Goal: Book appointment/travel/reservation

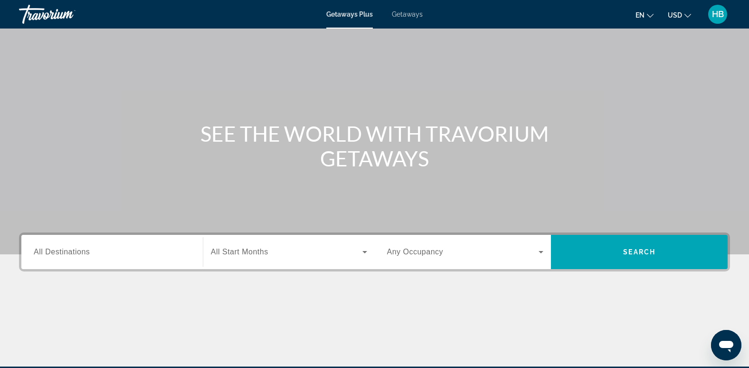
scroll to position [47, 0]
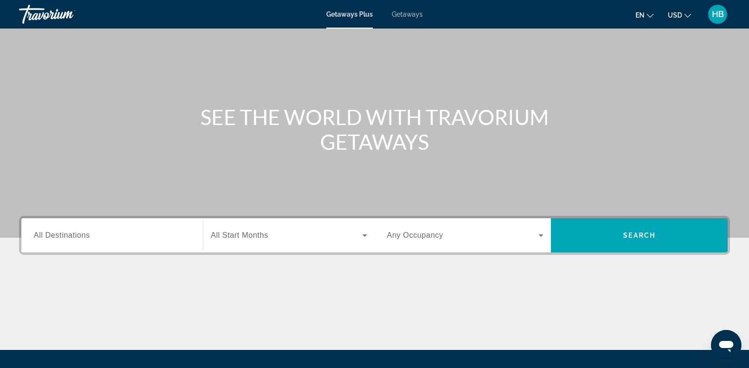
click at [50, 239] on span "All Destinations" at bounding box center [62, 235] width 56 height 8
click at [50, 239] on input "Destination All Destinations" at bounding box center [112, 235] width 157 height 11
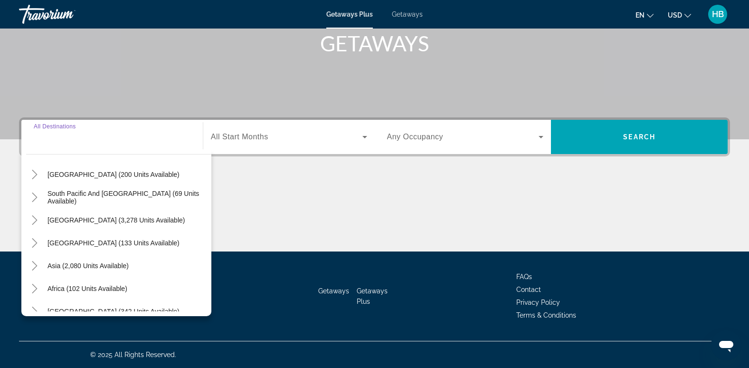
scroll to position [0, 0]
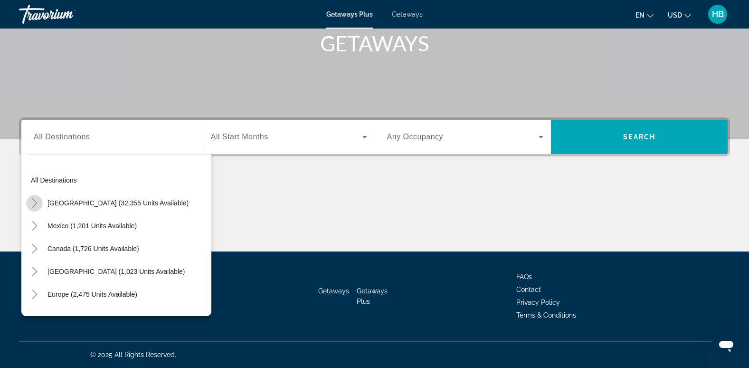
click at [35, 203] on icon "Toggle United States (32,355 units available)" at bounding box center [34, 202] width 9 height 9
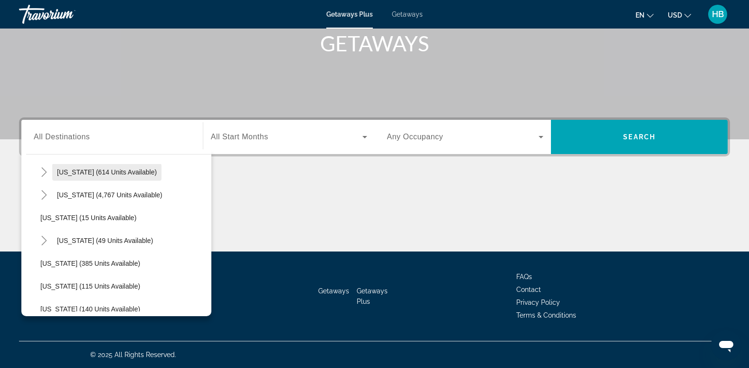
scroll to position [123, 0]
click at [45, 237] on icon "Toggle Hawaii (49 units available)" at bounding box center [43, 239] width 9 height 9
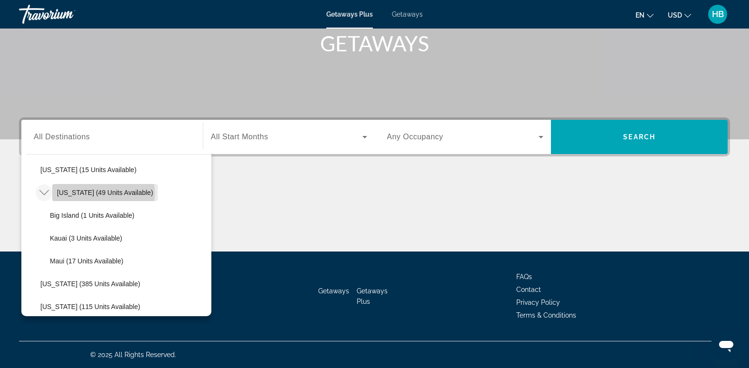
click at [103, 192] on span "[US_STATE] (49 units available)" at bounding box center [105, 193] width 96 height 8
type input "**********"
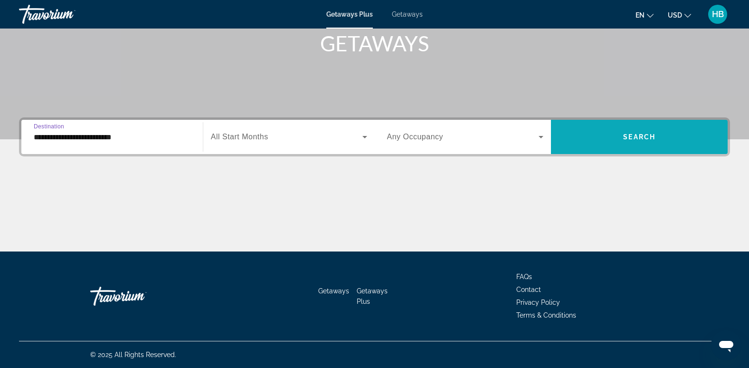
click at [642, 135] on span "Search" at bounding box center [639, 137] width 32 height 8
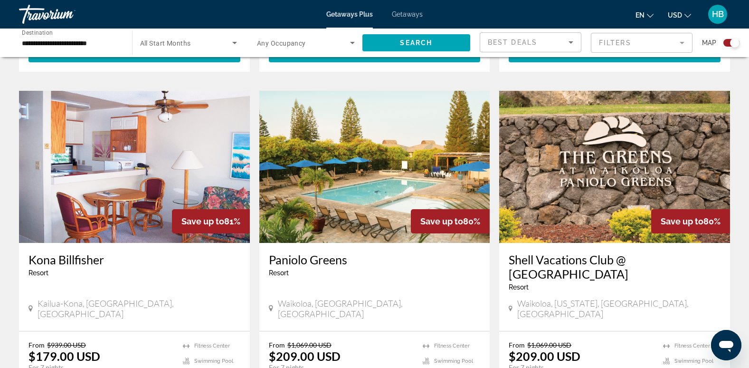
scroll to position [957, 0]
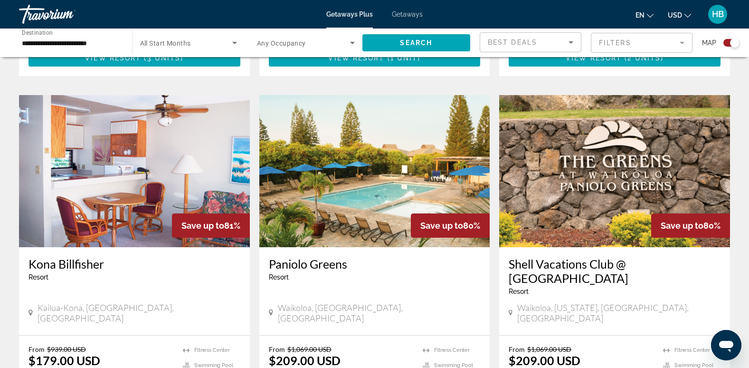
click at [616, 185] on img "Main content" at bounding box center [614, 171] width 231 height 152
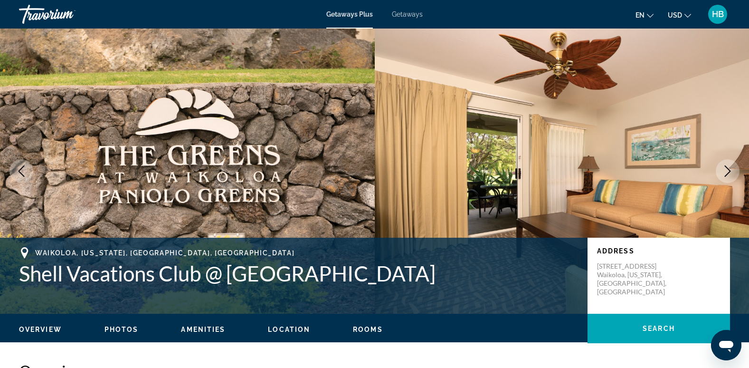
click at [727, 169] on icon "Next image" at bounding box center [727, 170] width 11 height 11
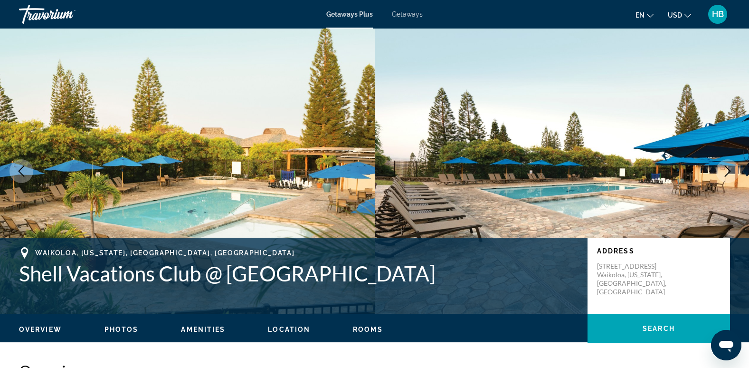
click at [727, 169] on icon "Next image" at bounding box center [727, 170] width 11 height 11
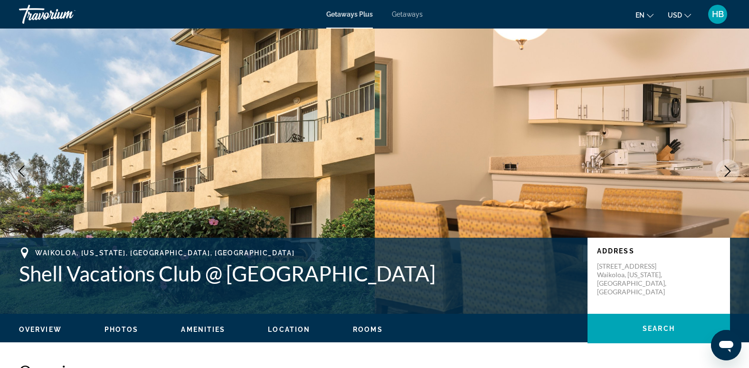
click at [727, 169] on icon "Next image" at bounding box center [727, 170] width 11 height 11
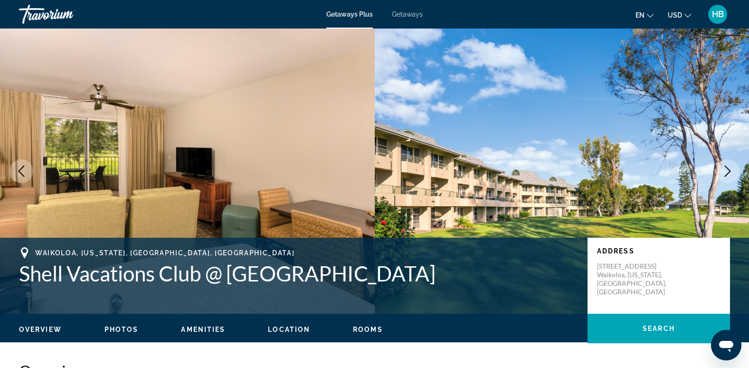
click at [727, 169] on icon "Next image" at bounding box center [727, 170] width 11 height 11
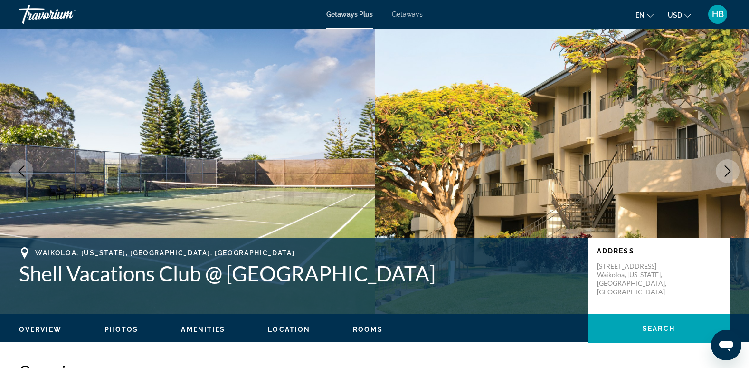
click at [727, 169] on icon "Next image" at bounding box center [727, 170] width 11 height 11
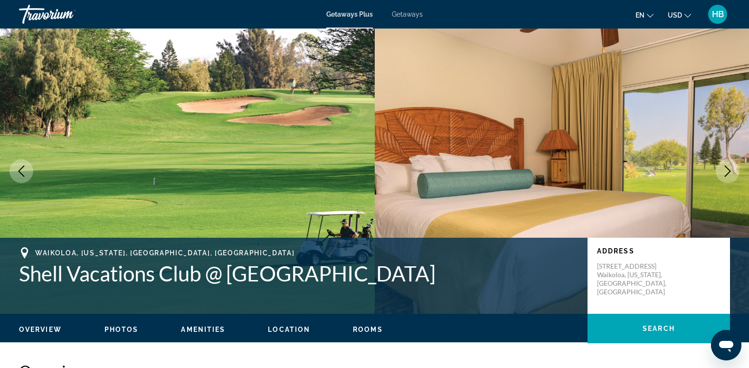
click at [727, 169] on icon "Next image" at bounding box center [727, 170] width 11 height 11
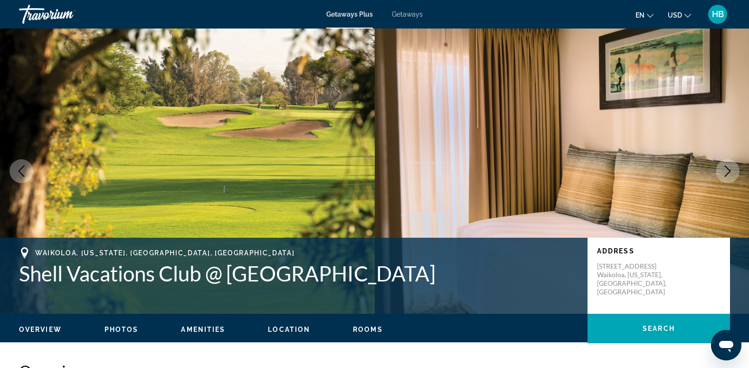
click at [727, 169] on icon "Next image" at bounding box center [727, 170] width 11 height 11
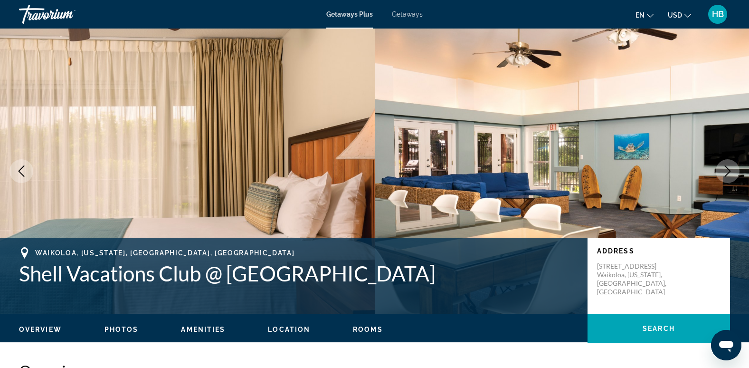
click at [727, 169] on icon "Next image" at bounding box center [727, 170] width 11 height 11
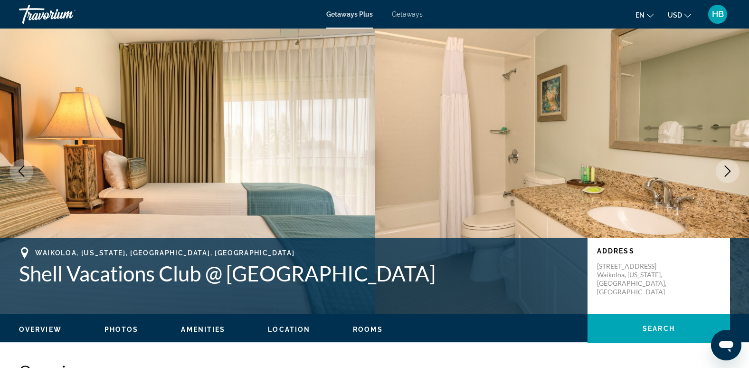
click at [727, 169] on icon "Next image" at bounding box center [727, 170] width 11 height 11
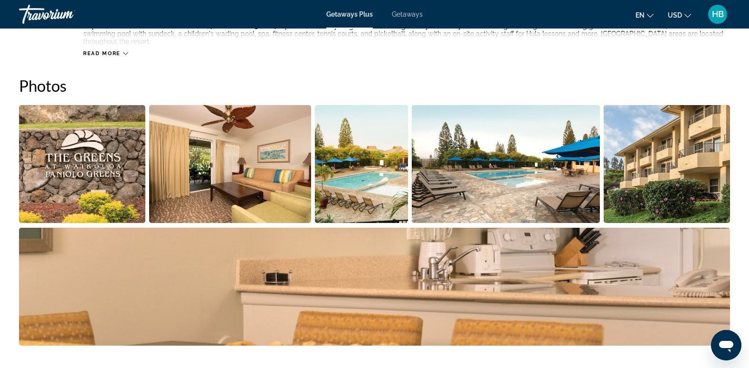
scroll to position [380, 0]
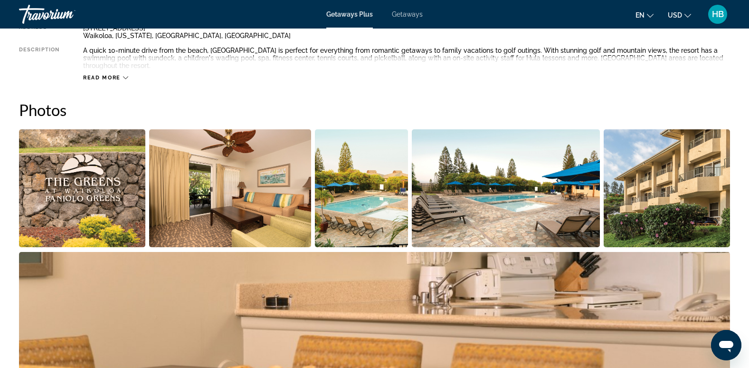
click at [273, 163] on img "Open full-screen image slider" at bounding box center [230, 188] width 162 height 118
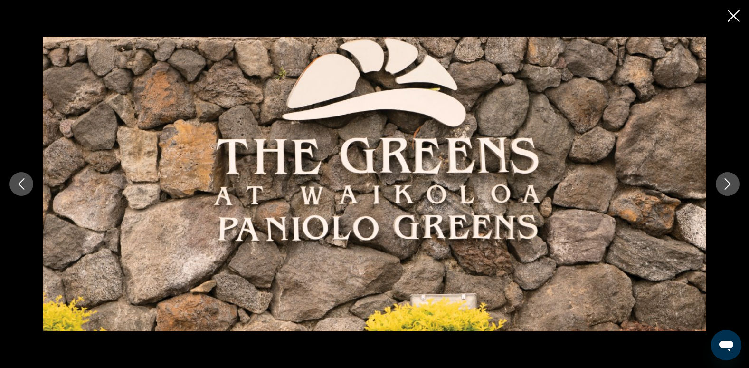
click at [20, 179] on icon "Previous image" at bounding box center [21, 183] width 11 height 11
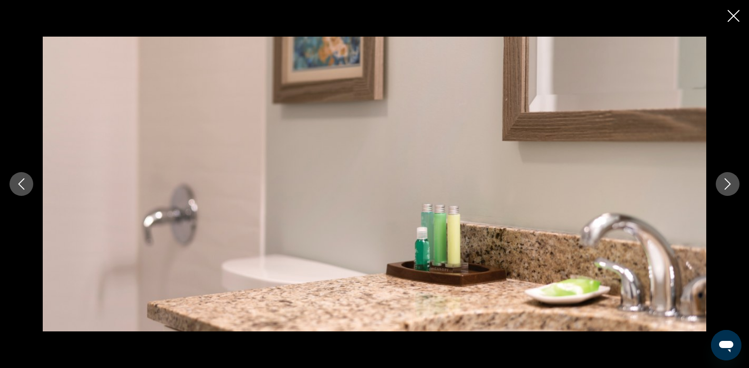
click at [20, 179] on icon "Previous image" at bounding box center [21, 183] width 11 height 11
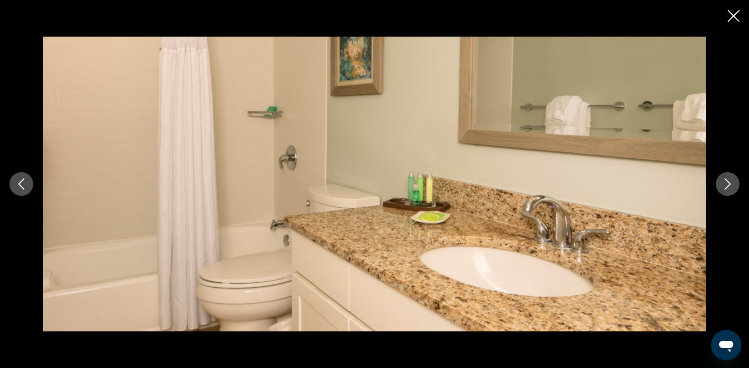
click at [730, 13] on icon "Close slideshow" at bounding box center [734, 16] width 12 height 12
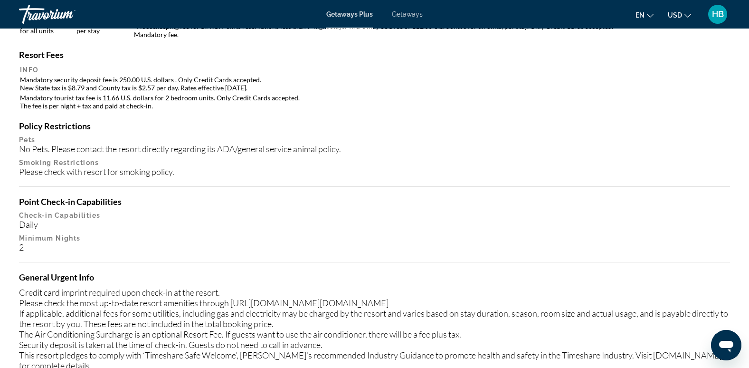
scroll to position [994, 0]
click at [409, 12] on span "Getaways" at bounding box center [407, 14] width 31 height 8
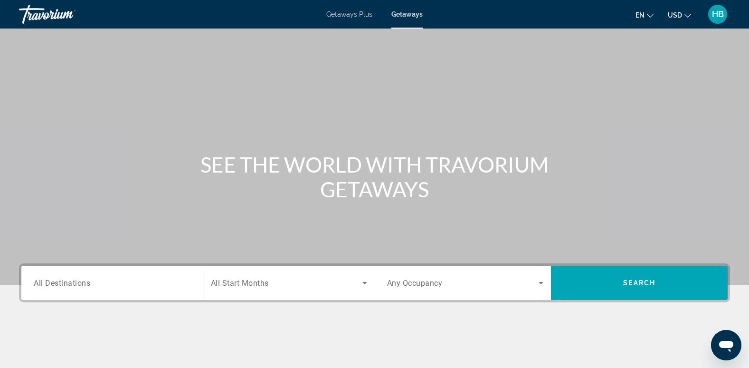
click at [54, 284] on span "All Destinations" at bounding box center [62, 282] width 57 height 9
click at [54, 284] on input "Destination All Destinations" at bounding box center [112, 282] width 157 height 11
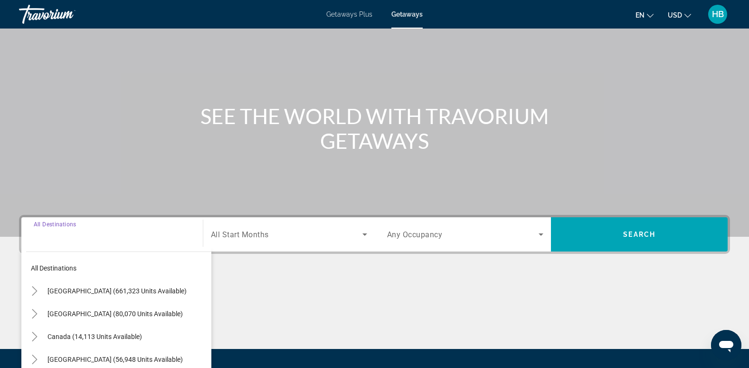
scroll to position [146, 0]
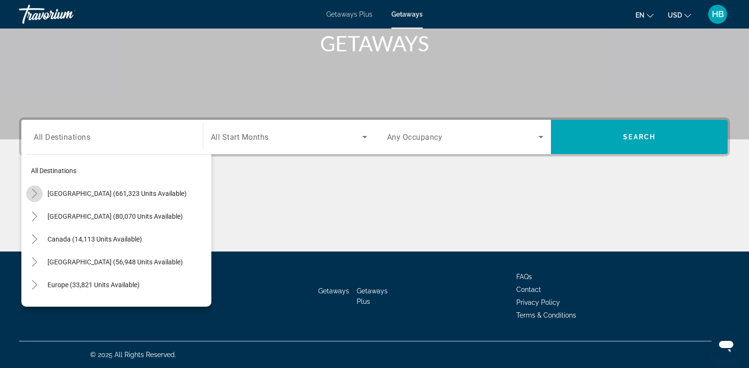
click at [33, 193] on icon "Toggle United States (661,323 units available)" at bounding box center [34, 193] width 9 height 9
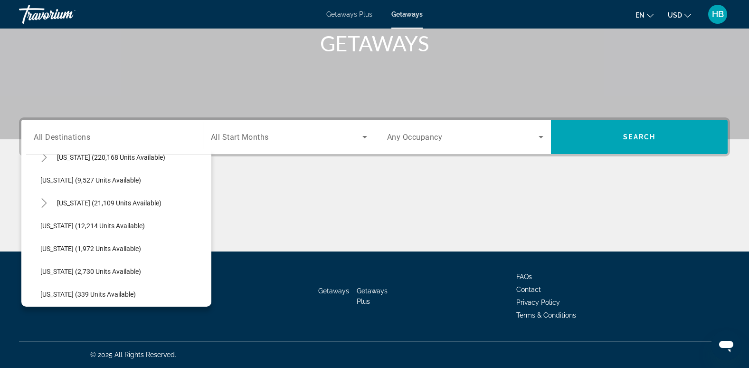
scroll to position [196, 0]
click at [83, 202] on span "[US_STATE] (21,109 units available)" at bounding box center [109, 203] width 104 height 8
type input "**********"
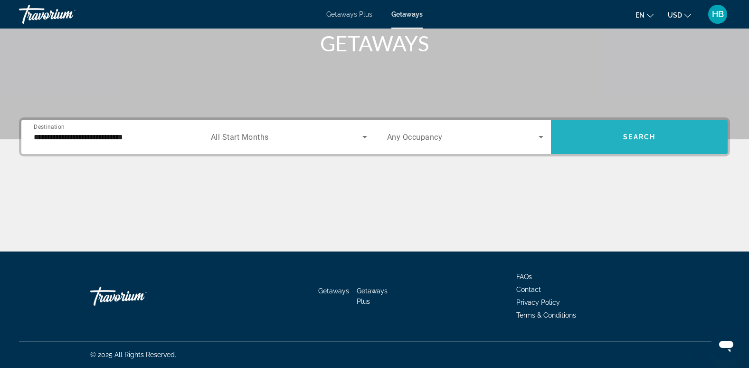
click at [635, 132] on span "Search widget" at bounding box center [639, 136] width 177 height 23
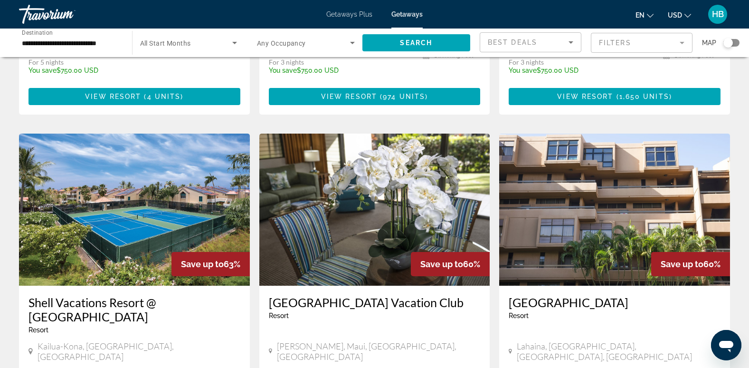
scroll to position [1014, 0]
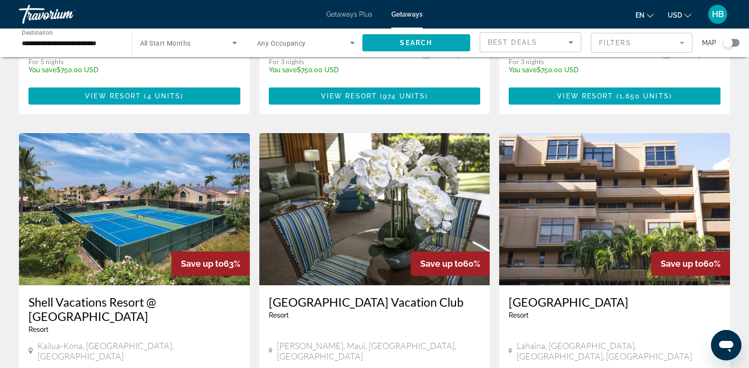
click at [377, 193] on img "Main content" at bounding box center [374, 209] width 231 height 152
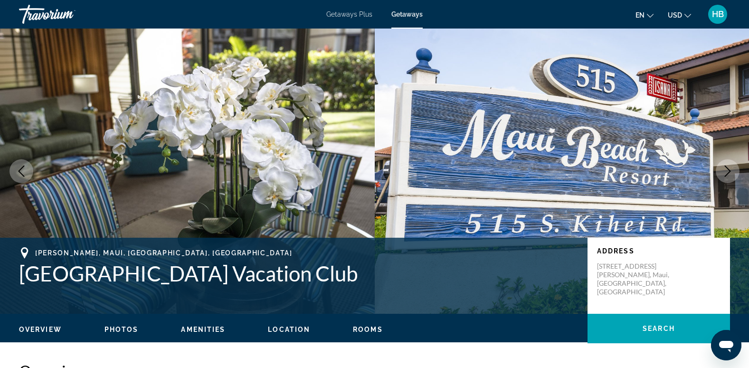
click at [732, 188] on img "Main content" at bounding box center [562, 170] width 375 height 285
click at [727, 169] on icon "Next image" at bounding box center [727, 170] width 11 height 11
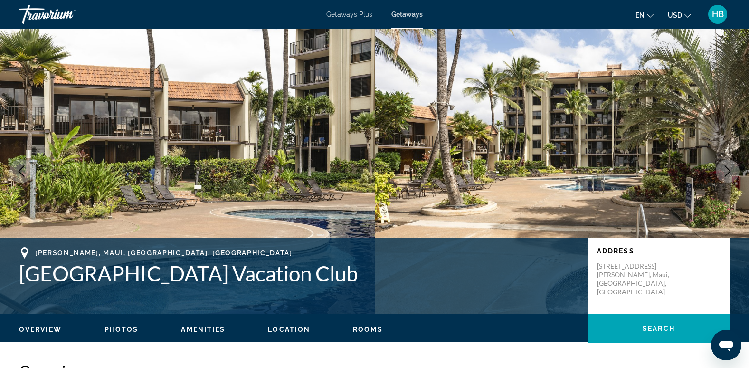
click at [727, 169] on icon "Next image" at bounding box center [727, 170] width 11 height 11
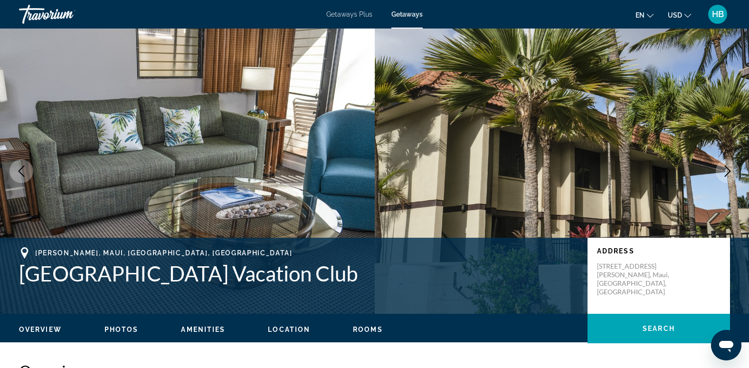
click at [727, 169] on icon "Next image" at bounding box center [727, 170] width 11 height 11
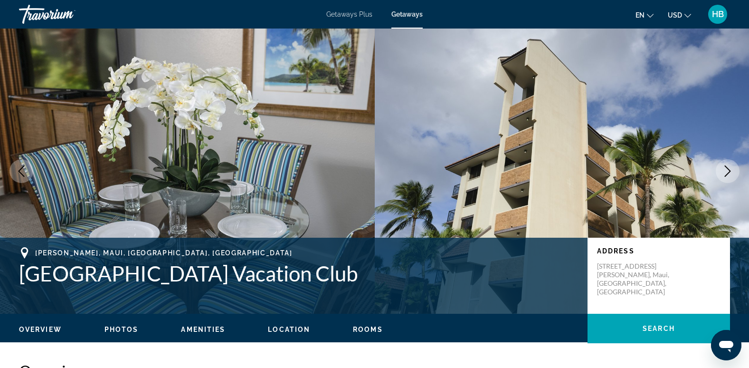
click at [727, 169] on icon "Next image" at bounding box center [727, 170] width 11 height 11
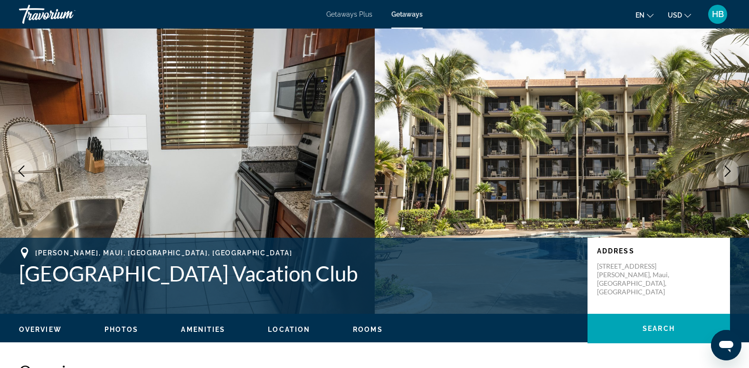
click at [727, 169] on icon "Next image" at bounding box center [727, 170] width 11 height 11
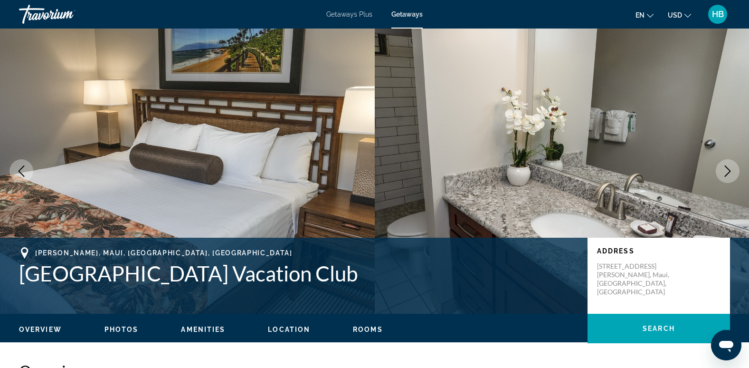
click at [727, 169] on icon "Next image" at bounding box center [727, 170] width 11 height 11
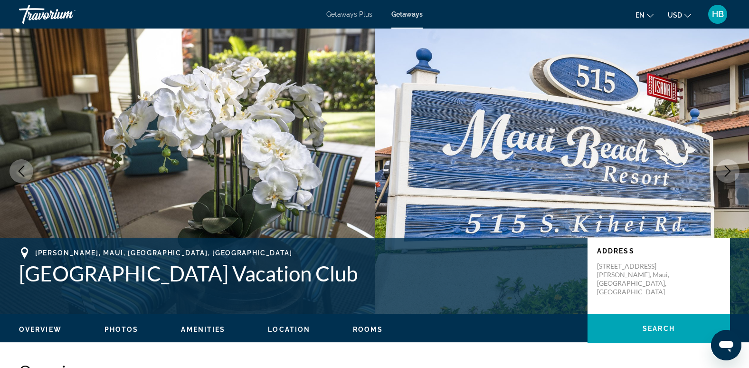
click at [727, 169] on icon "Next image" at bounding box center [727, 170] width 11 height 11
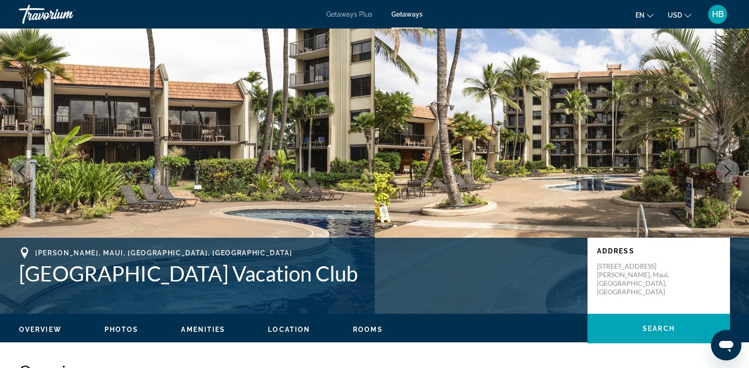
click at [727, 169] on icon "Next image" at bounding box center [727, 170] width 11 height 11
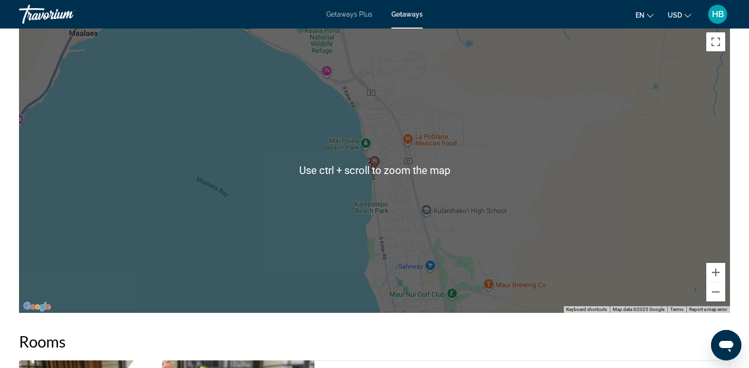
scroll to position [1356, 0]
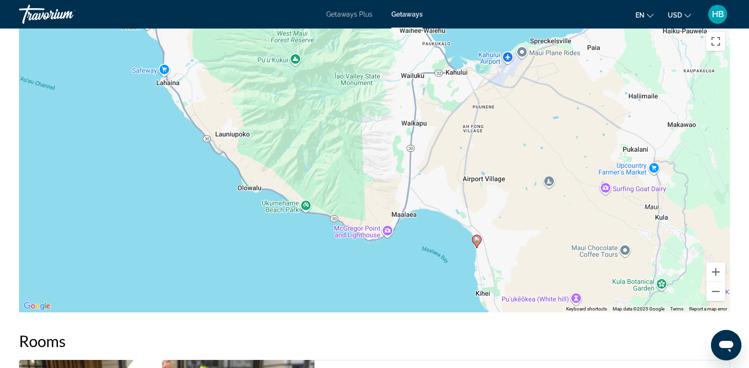
drag, startPoint x: 463, startPoint y: 195, endPoint x: 499, endPoint y: 254, distance: 69.5
click at [499, 254] on div "To activate drag with keyboard, press Alt + Enter. Once in keyboard drag state,…" at bounding box center [374, 169] width 711 height 285
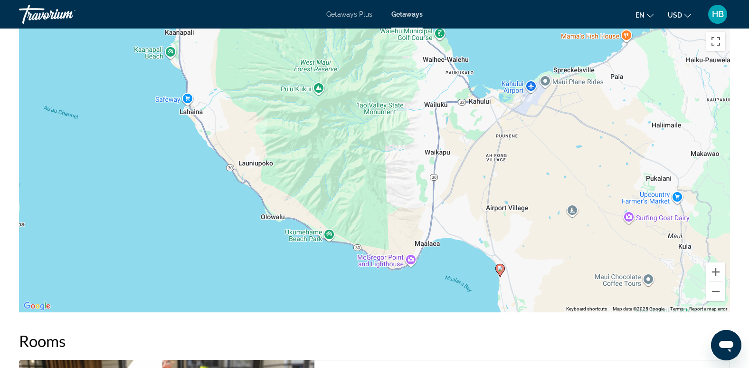
drag, startPoint x: 412, startPoint y: 145, endPoint x: 445, endPoint y: 179, distance: 47.0
click at [445, 179] on div "To activate drag with keyboard, press Alt + Enter. Once in keyboard drag state,…" at bounding box center [374, 169] width 711 height 285
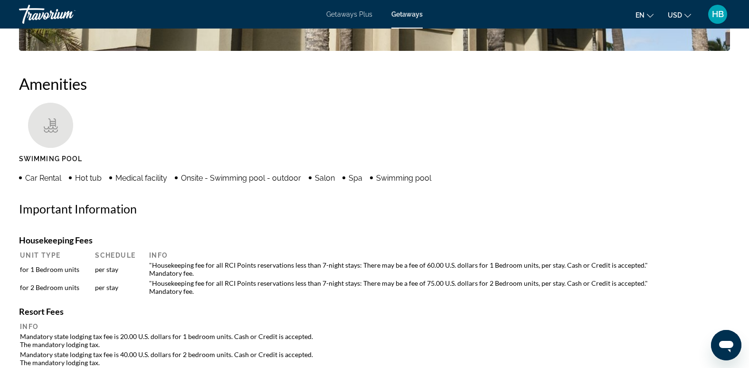
scroll to position [699, 0]
click at [445, 179] on ul "Car Rental Hot tub Medical facility Onsite - Swimming pool - outdoor Salon Spa …" at bounding box center [232, 176] width 426 height 10
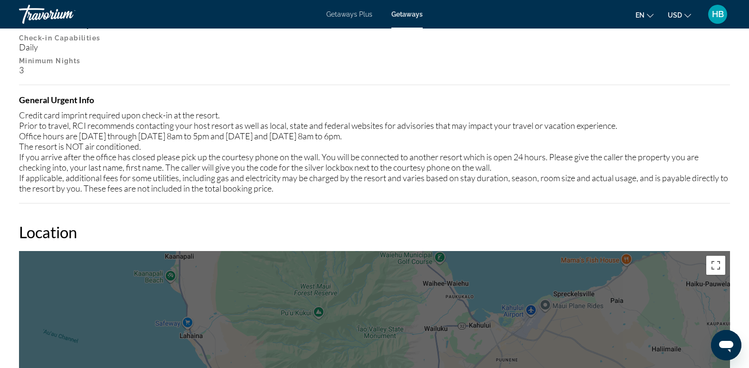
scroll to position [1132, 0]
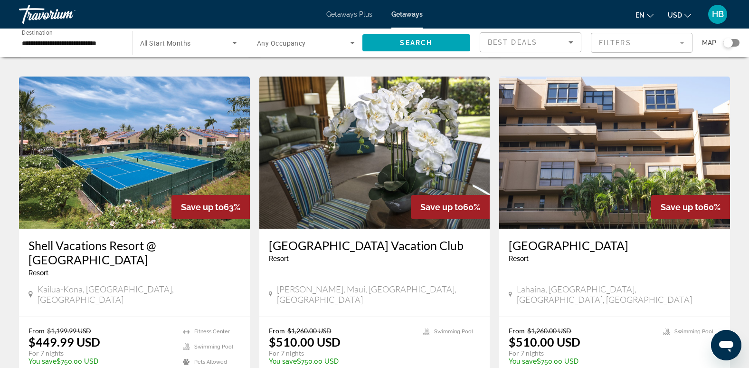
scroll to position [1080, 0]
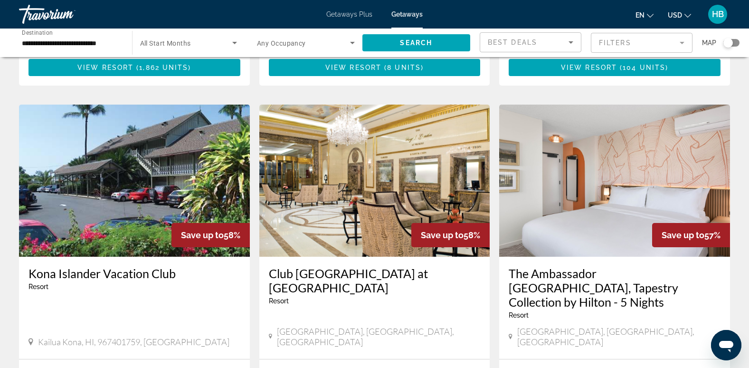
scroll to position [341, 0]
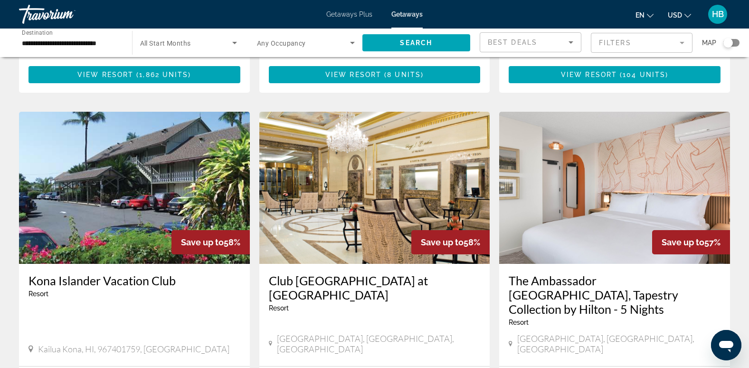
click at [418, 177] on img "Main content" at bounding box center [374, 188] width 231 height 152
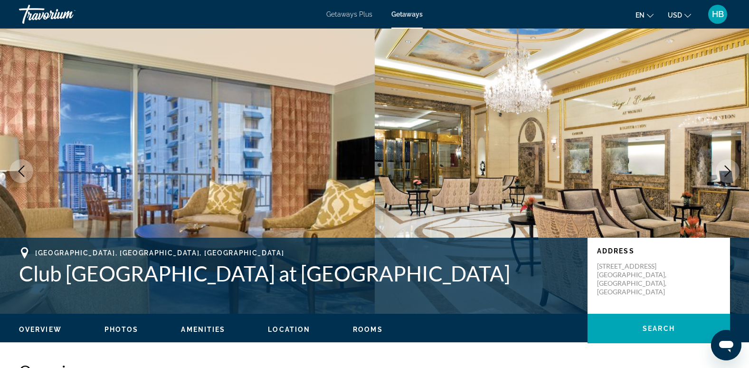
click at [726, 171] on icon "Next image" at bounding box center [727, 170] width 11 height 11
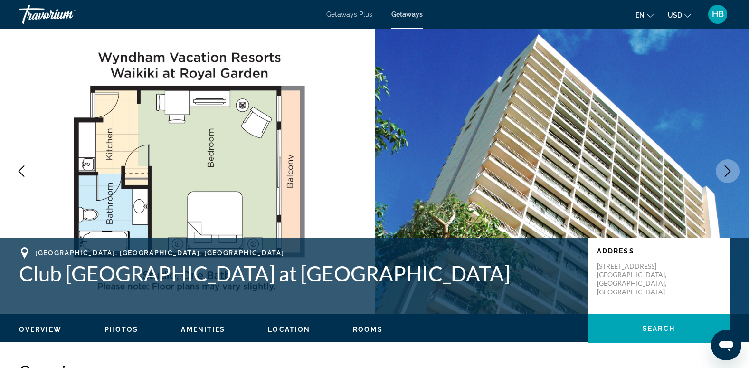
click at [726, 171] on icon "Next image" at bounding box center [727, 170] width 11 height 11
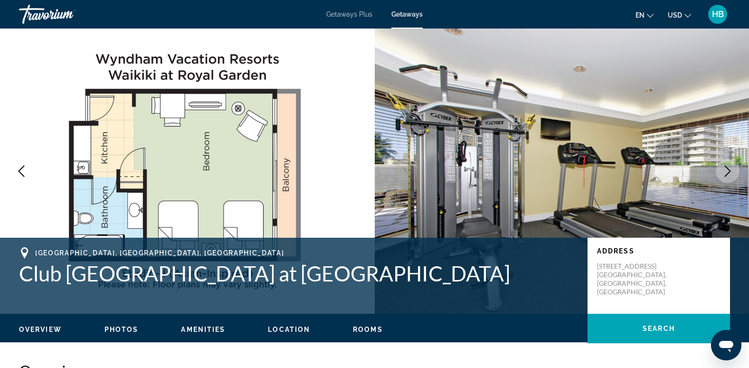
click at [726, 171] on icon "Next image" at bounding box center [727, 170] width 11 height 11
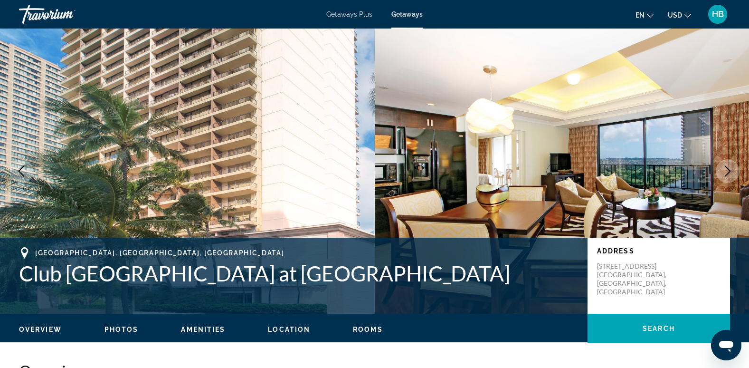
click at [726, 171] on icon "Next image" at bounding box center [727, 170] width 11 height 11
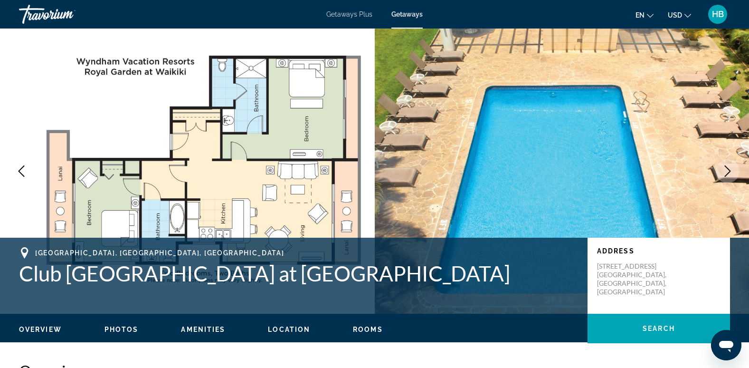
click at [726, 171] on icon "Next image" at bounding box center [727, 170] width 11 height 11
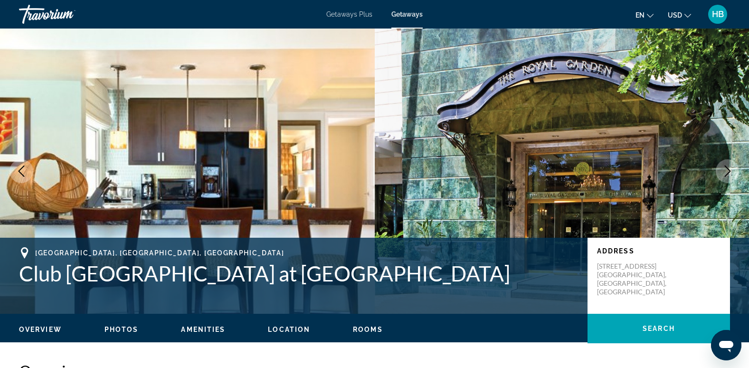
click at [726, 171] on icon "Next image" at bounding box center [727, 170] width 11 height 11
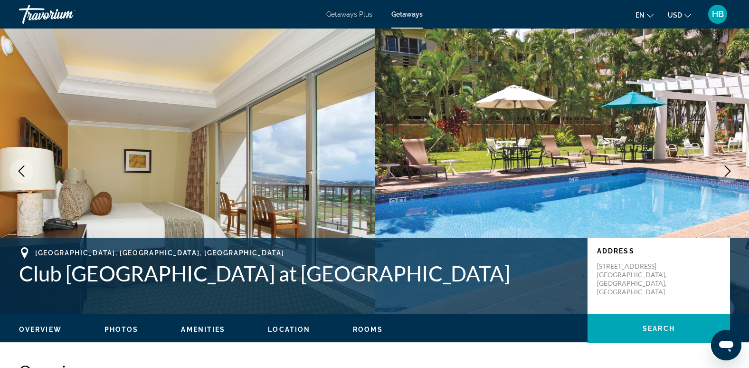
click at [726, 171] on icon "Next image" at bounding box center [727, 170] width 11 height 11
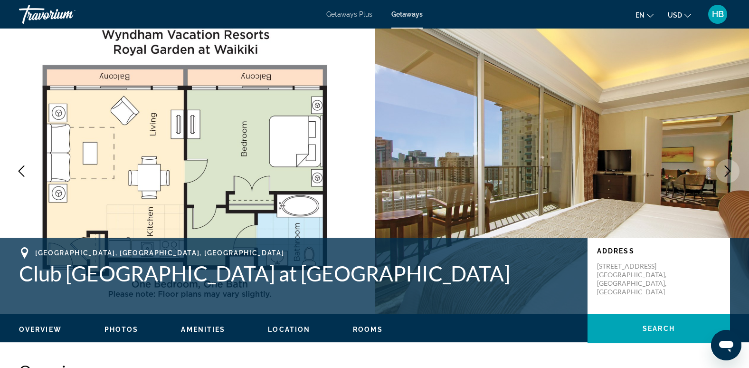
click at [726, 171] on icon "Next image" at bounding box center [727, 170] width 11 height 11
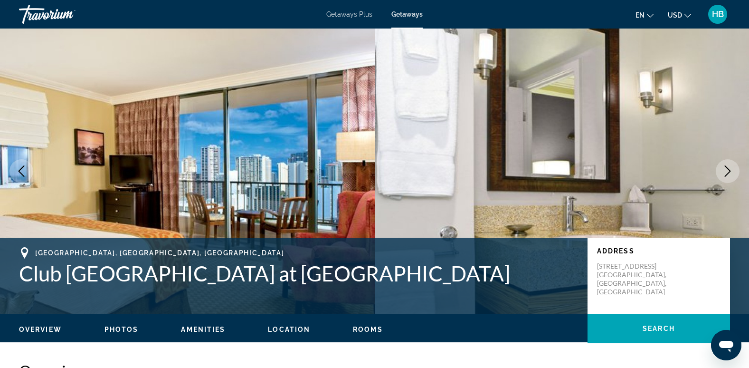
click at [21, 170] on icon "Previous image" at bounding box center [21, 170] width 11 height 11
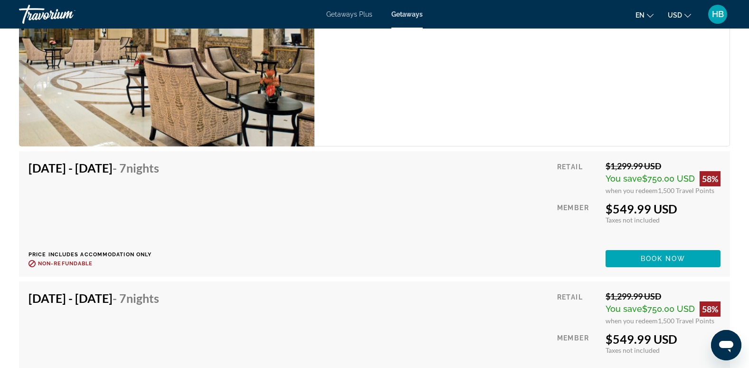
scroll to position [1932, 0]
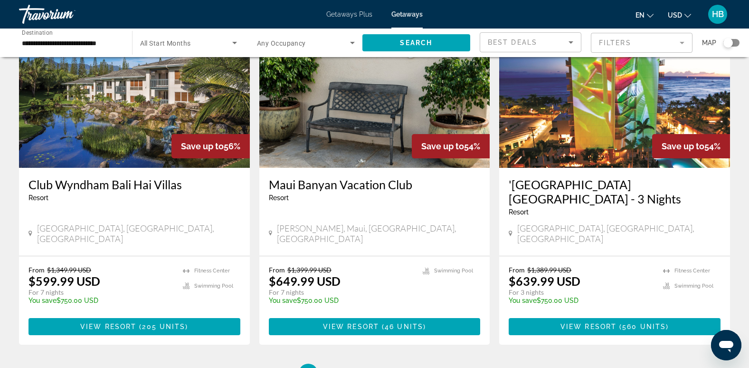
scroll to position [1161, 0]
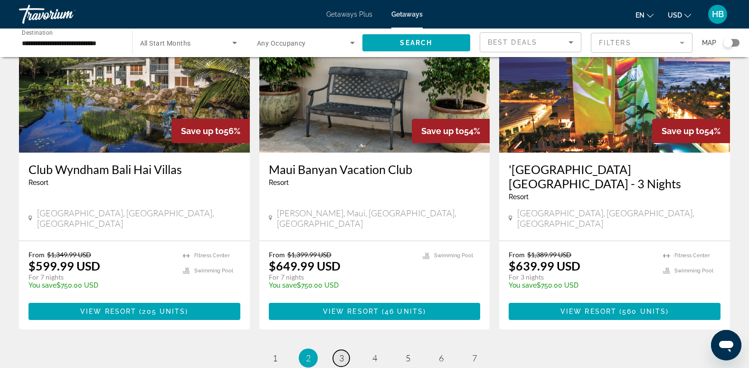
click at [338, 350] on link "page 3" at bounding box center [341, 358] width 17 height 17
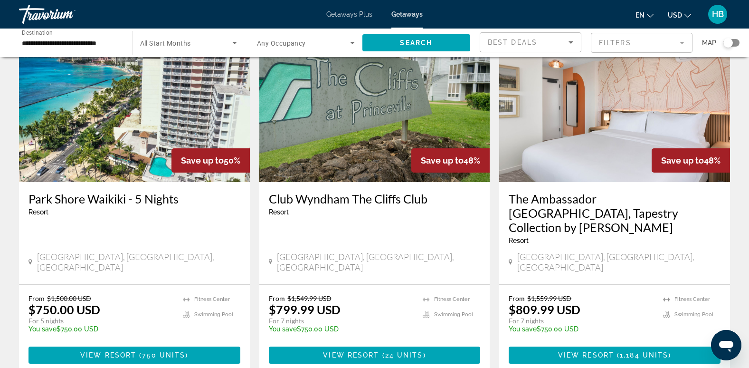
scroll to position [1090, 0]
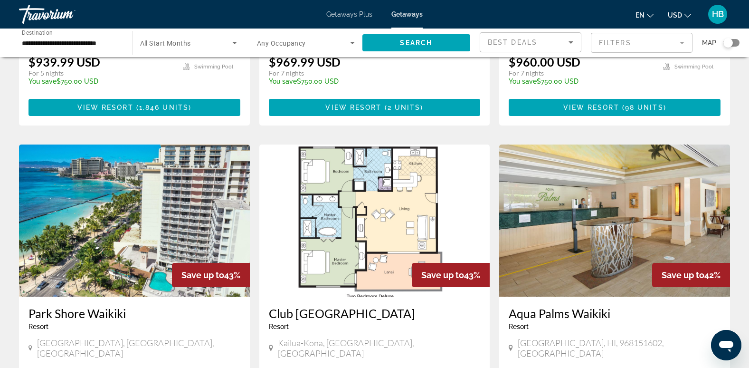
scroll to position [638, 0]
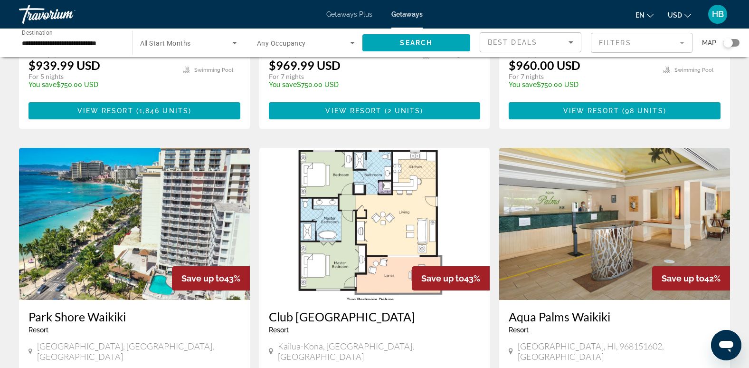
click at [337, 199] on img "Main content" at bounding box center [374, 224] width 231 height 152
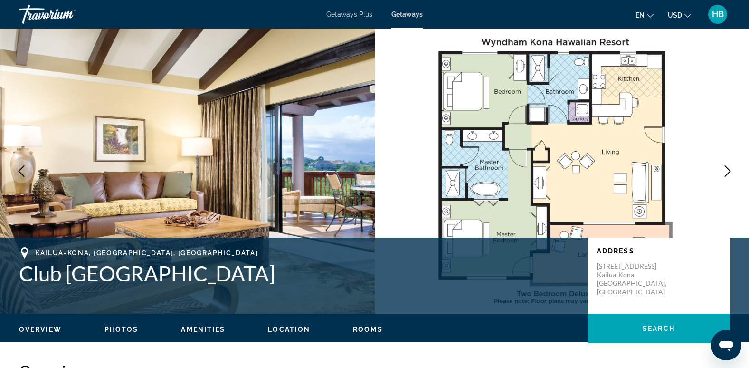
click at [727, 170] on icon "Next image" at bounding box center [727, 170] width 11 height 11
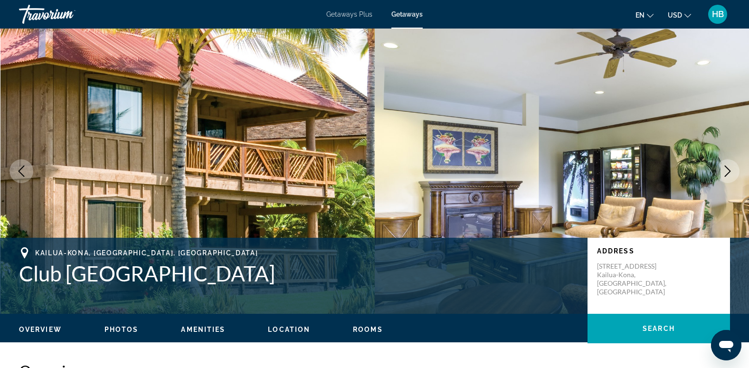
click at [727, 170] on icon "Next image" at bounding box center [727, 170] width 11 height 11
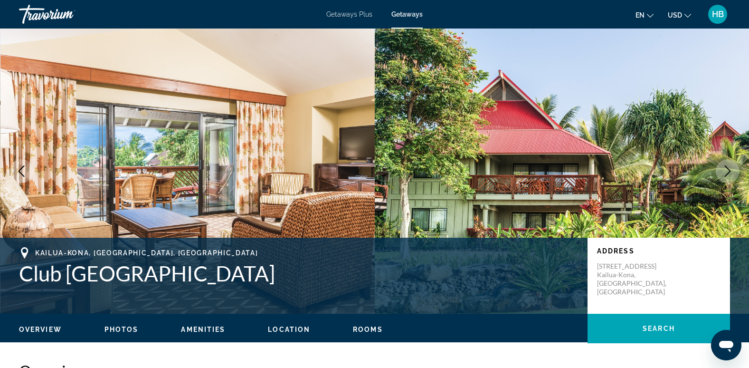
click at [727, 170] on icon "Next image" at bounding box center [727, 170] width 11 height 11
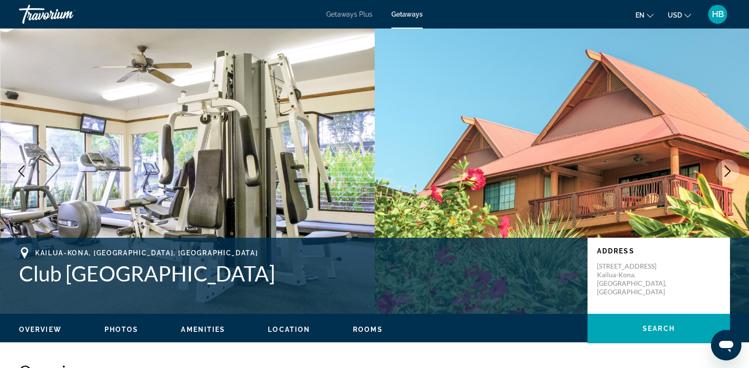
click at [727, 170] on icon "Next image" at bounding box center [727, 170] width 11 height 11
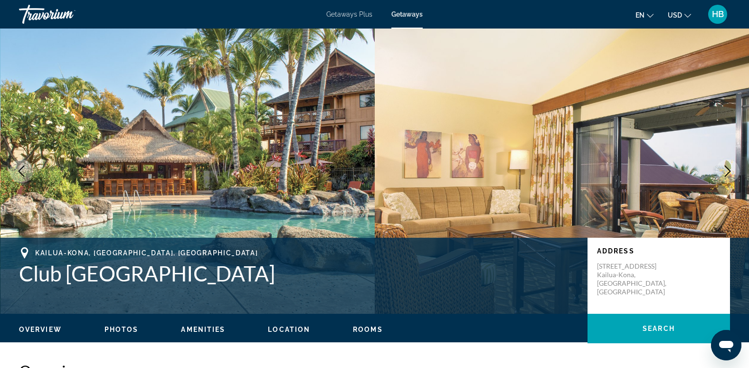
click at [727, 170] on icon "Next image" at bounding box center [727, 170] width 11 height 11
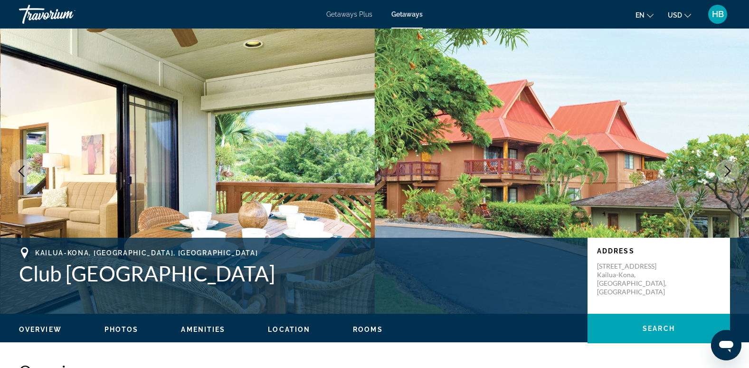
click at [727, 170] on icon "Next image" at bounding box center [727, 170] width 11 height 11
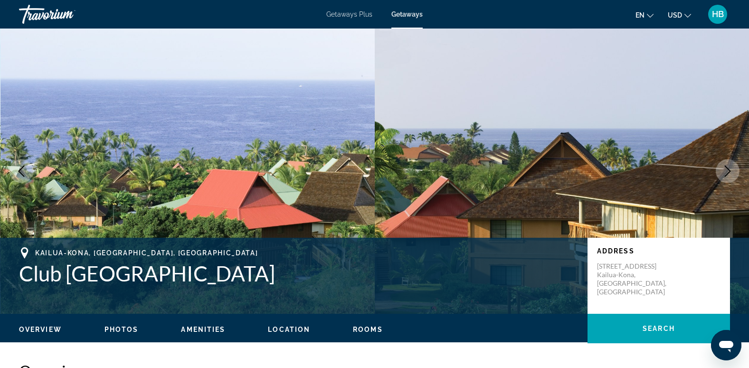
click at [729, 169] on icon "Next image" at bounding box center [728, 170] width 6 height 11
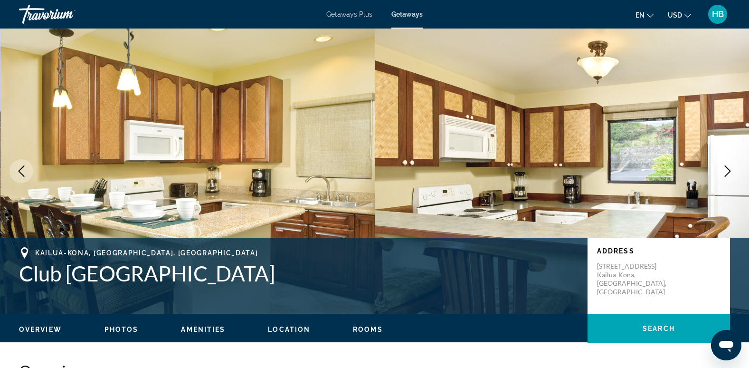
click at [729, 169] on icon "Next image" at bounding box center [728, 170] width 6 height 11
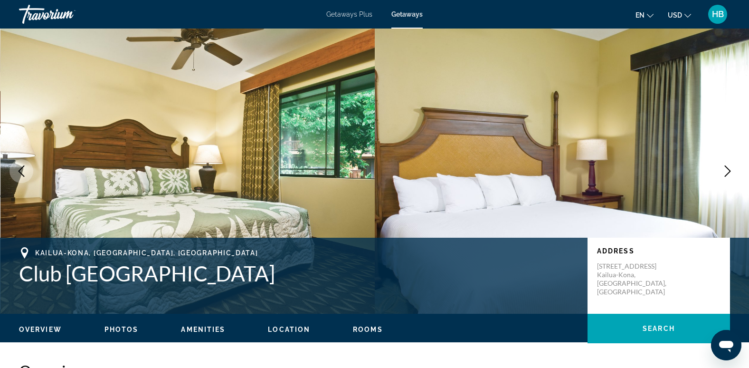
click at [729, 169] on icon "Next image" at bounding box center [728, 170] width 6 height 11
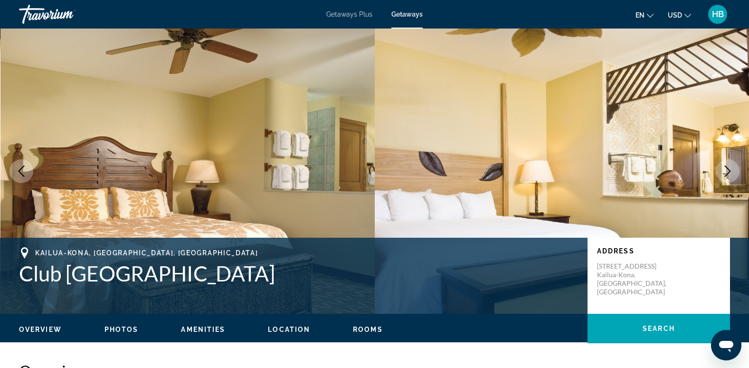
click at [729, 169] on icon "Next image" at bounding box center [728, 170] width 6 height 11
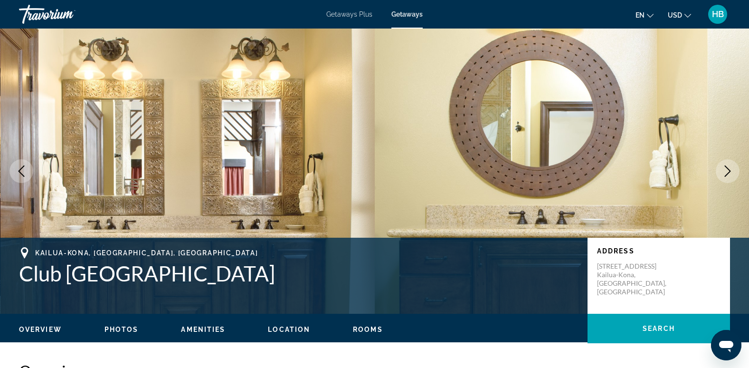
click at [729, 169] on icon "Next image" at bounding box center [728, 170] width 6 height 11
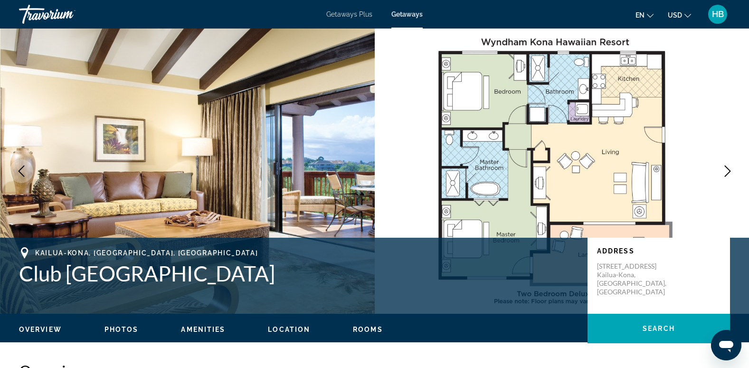
click at [729, 169] on icon "Next image" at bounding box center [728, 170] width 6 height 11
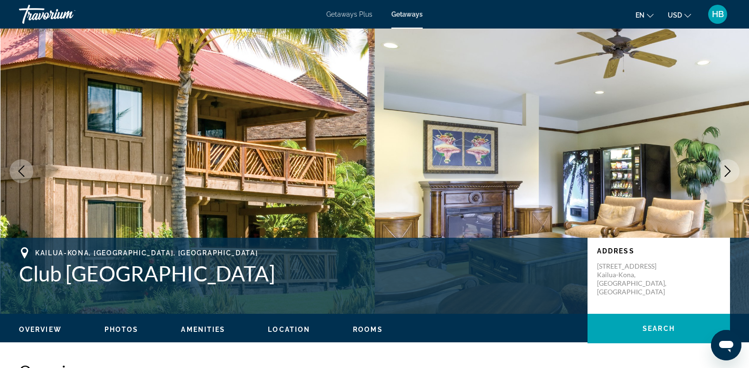
click at [729, 169] on icon "Next image" at bounding box center [728, 170] width 6 height 11
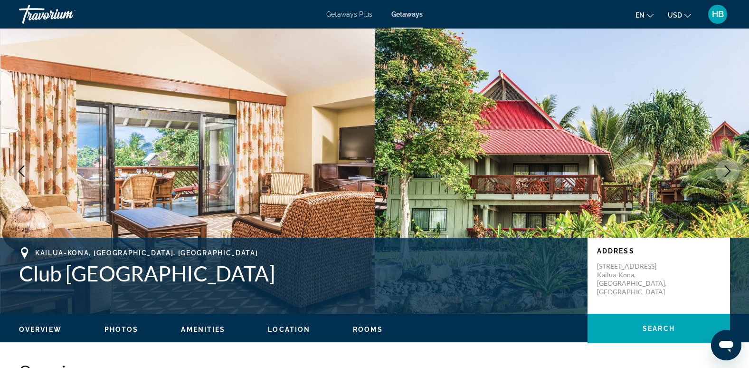
click at [729, 169] on icon "Next image" at bounding box center [728, 170] width 6 height 11
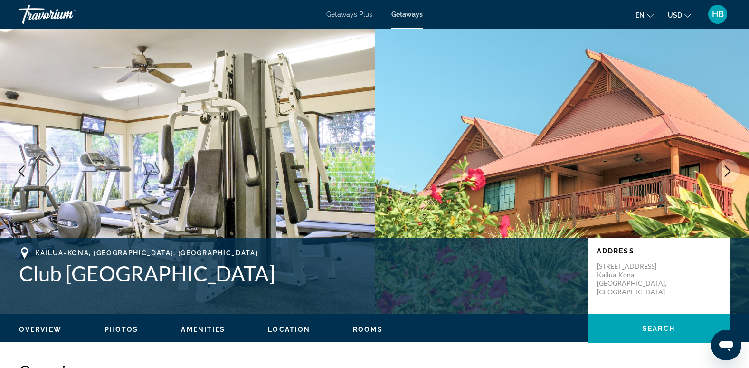
click at [728, 170] on icon "Next image" at bounding box center [727, 170] width 11 height 11
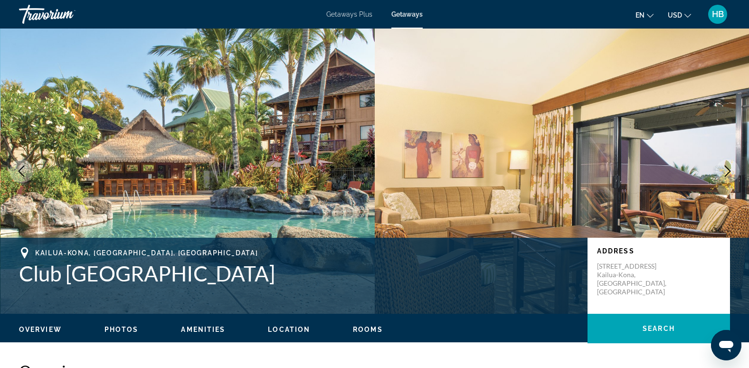
click at [728, 170] on icon "Next image" at bounding box center [727, 170] width 11 height 11
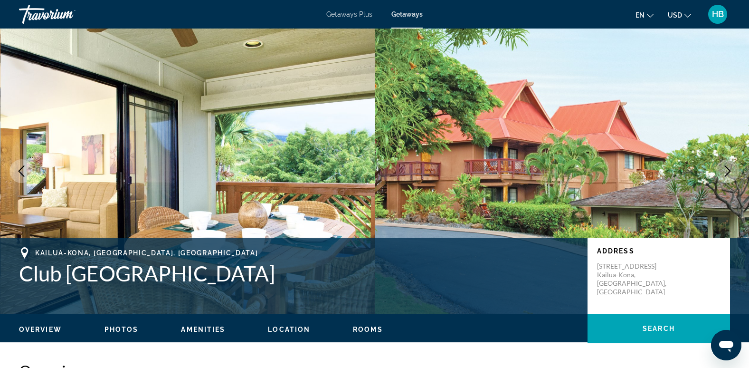
click at [727, 171] on icon "Next image" at bounding box center [727, 170] width 11 height 11
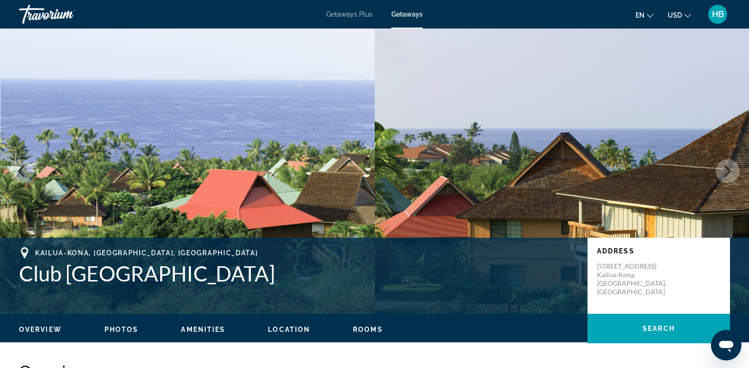
click at [727, 171] on icon "Next image" at bounding box center [727, 170] width 11 height 11
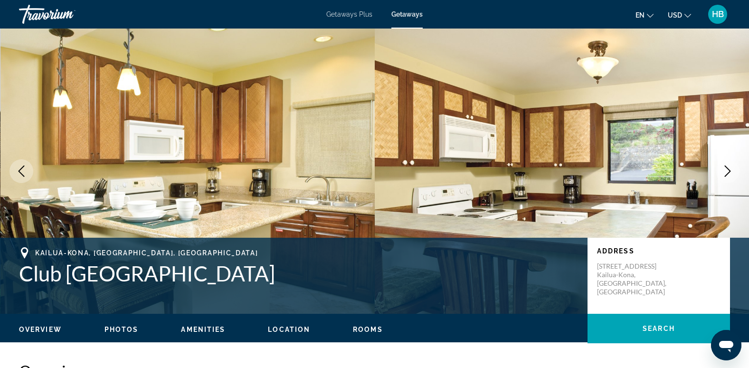
click at [727, 171] on icon "Next image" at bounding box center [727, 170] width 11 height 11
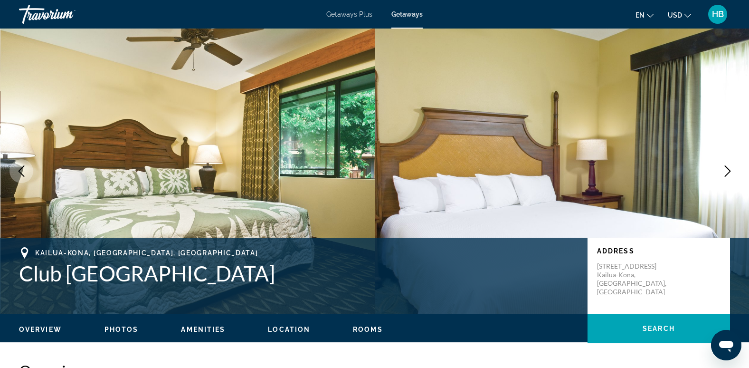
click at [727, 171] on icon "Next image" at bounding box center [727, 170] width 11 height 11
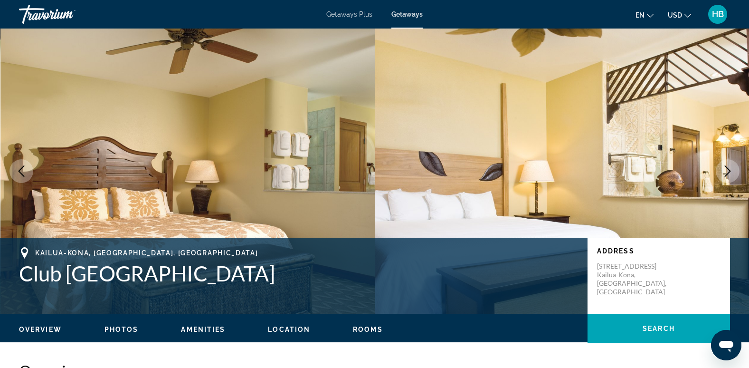
click at [727, 171] on icon "Next image" at bounding box center [727, 170] width 11 height 11
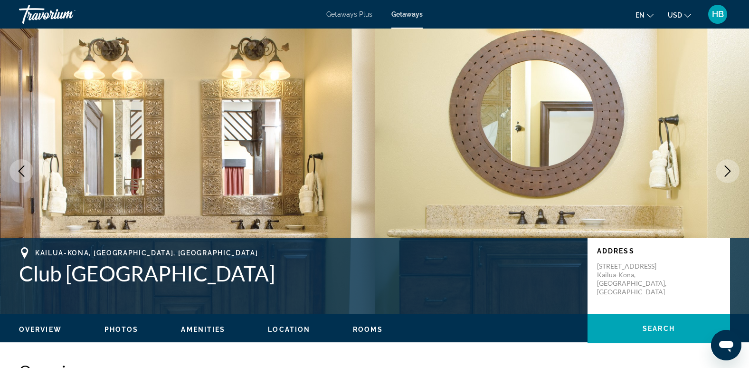
click at [727, 171] on icon "Next image" at bounding box center [727, 170] width 11 height 11
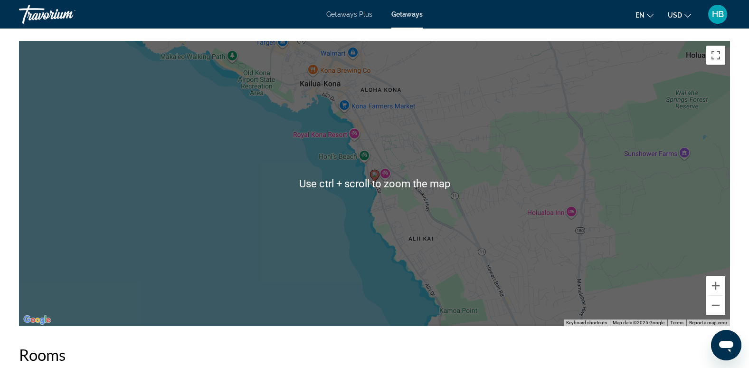
scroll to position [1444, 0]
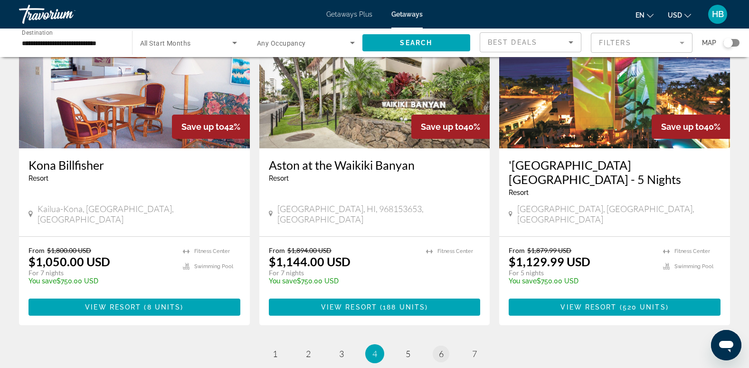
scroll to position [1123, 0]
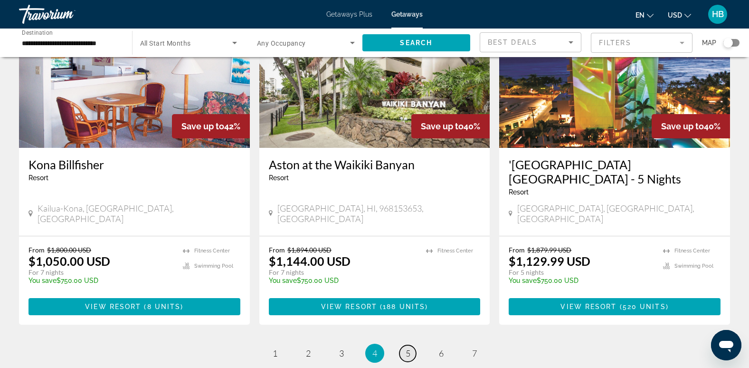
click at [406, 348] on span "5" at bounding box center [408, 353] width 5 height 10
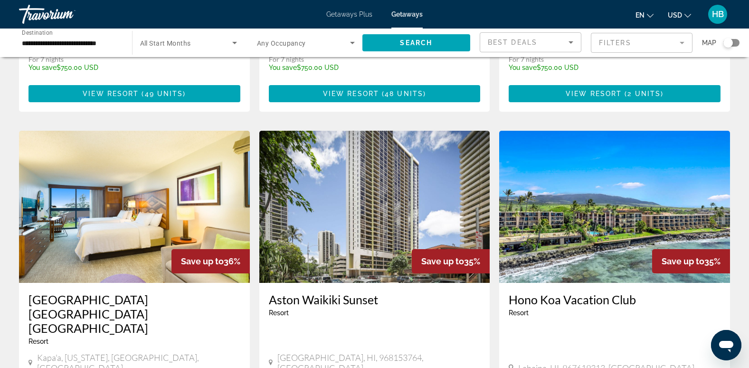
scroll to position [1002, 0]
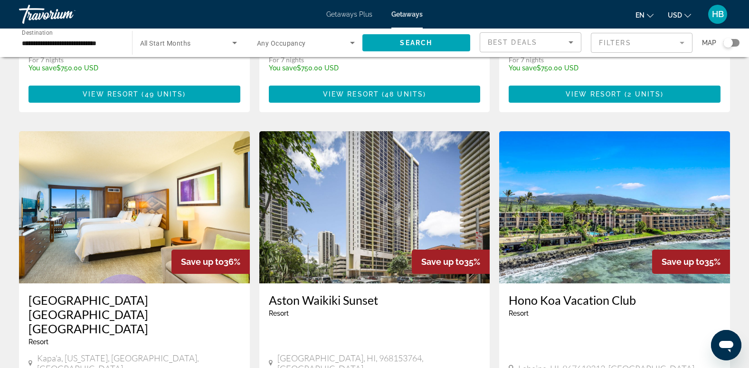
click at [576, 176] on img "Main content" at bounding box center [614, 207] width 231 height 152
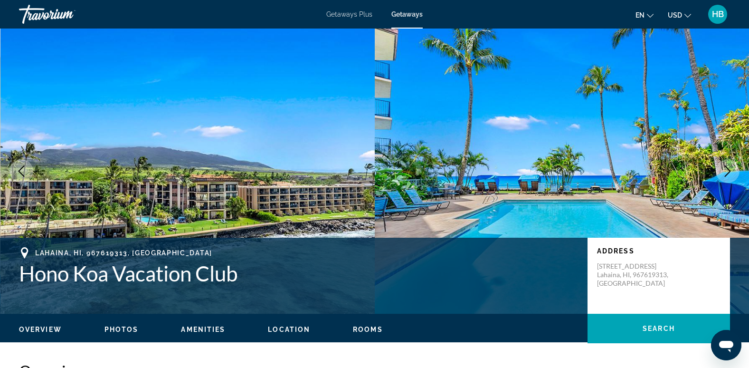
click at [734, 170] on button "Next image" at bounding box center [728, 171] width 24 height 24
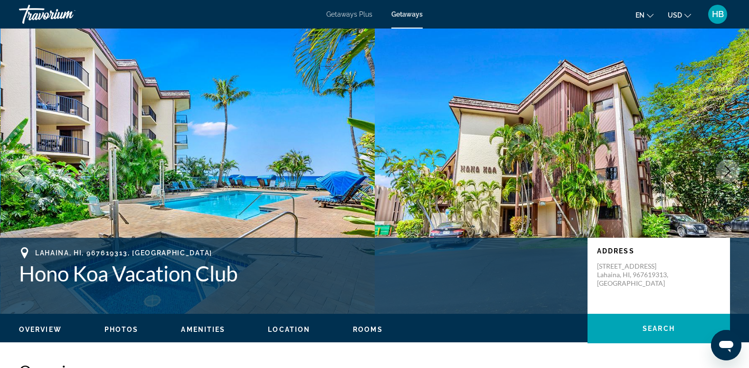
click at [733, 169] on icon "Next image" at bounding box center [727, 170] width 11 height 11
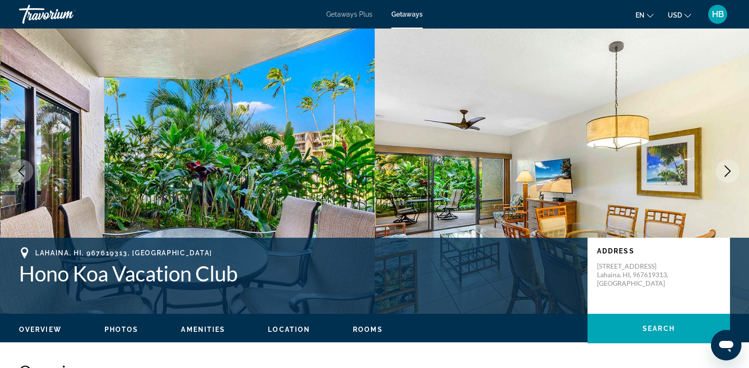
click at [733, 169] on icon "Next image" at bounding box center [727, 170] width 11 height 11
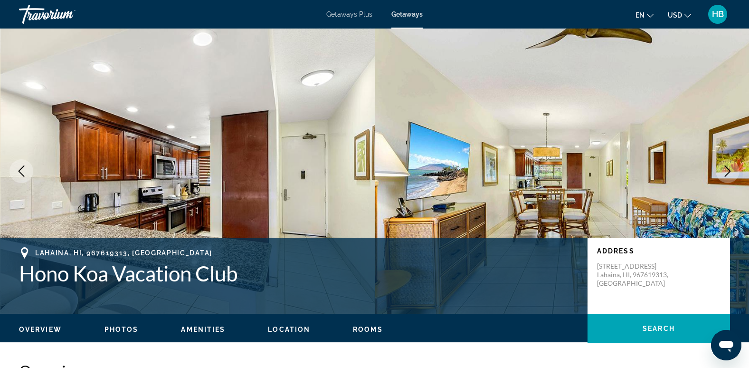
click at [733, 169] on icon "Next image" at bounding box center [727, 170] width 11 height 11
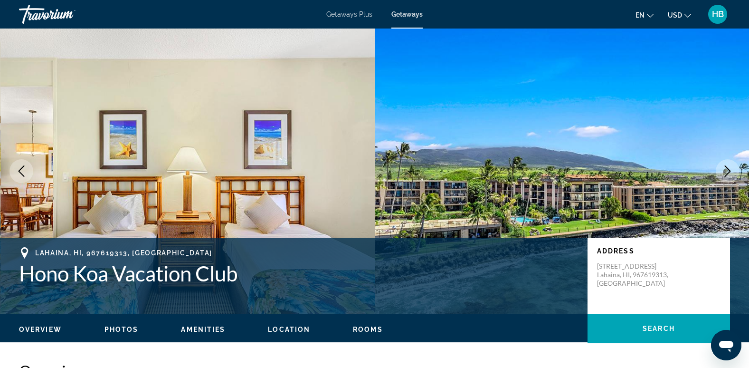
click at [728, 166] on icon "Next image" at bounding box center [727, 170] width 11 height 11
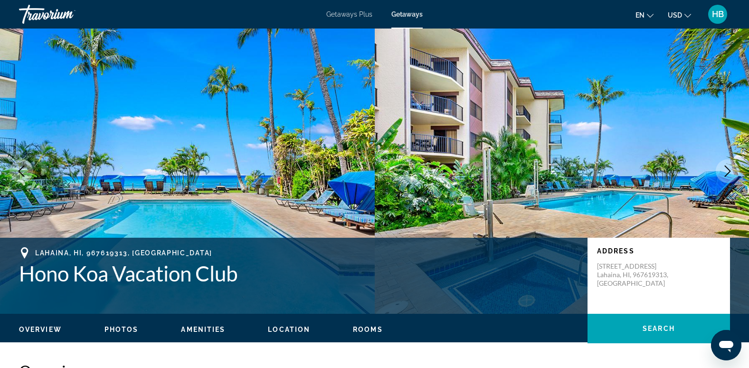
click at [728, 166] on icon "Next image" at bounding box center [727, 170] width 11 height 11
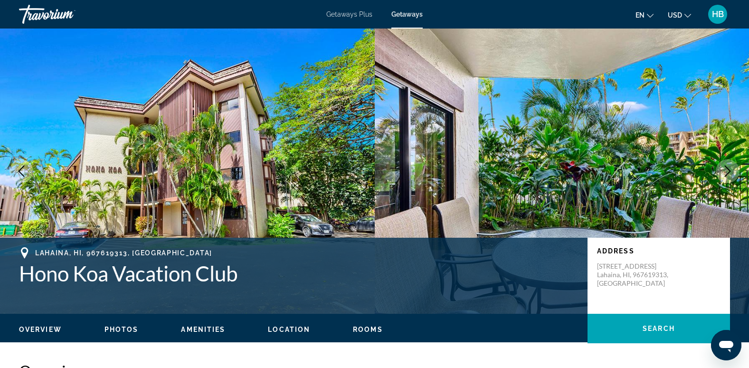
click at [728, 166] on icon "Next image" at bounding box center [727, 170] width 11 height 11
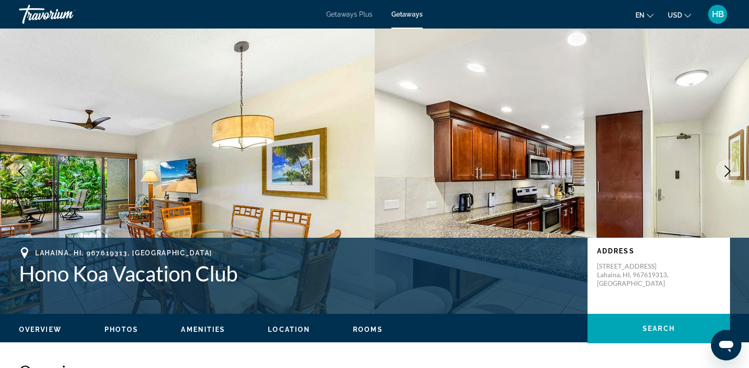
click at [728, 166] on icon "Next image" at bounding box center [727, 170] width 11 height 11
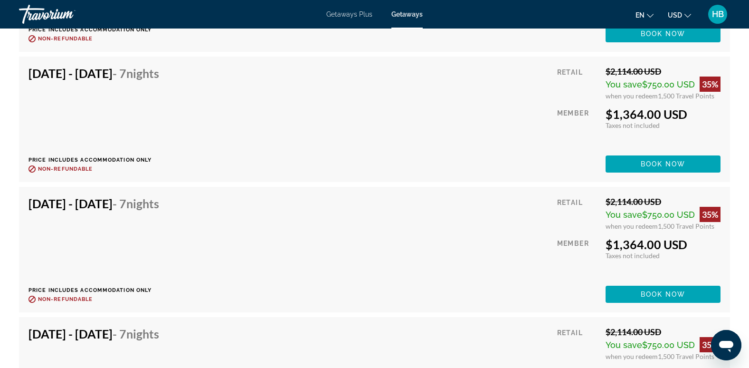
scroll to position [6371, 0]
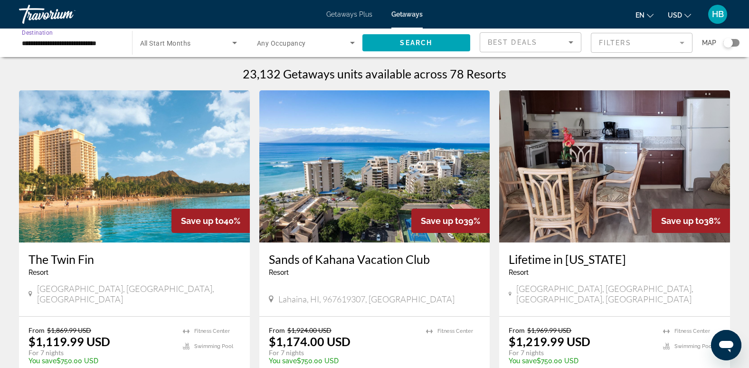
click at [46, 38] on input "**********" at bounding box center [71, 43] width 98 height 11
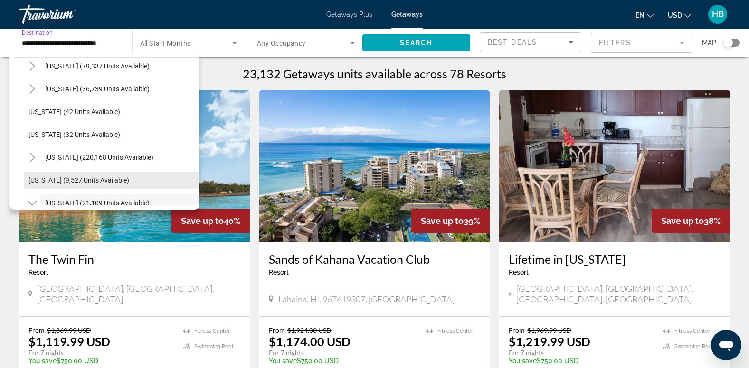
scroll to position [96, 0]
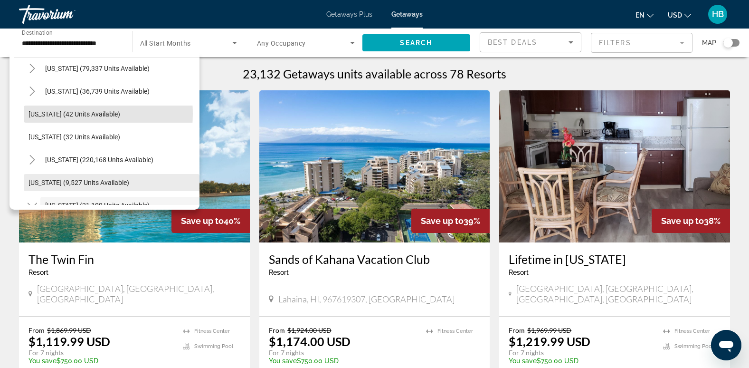
click at [63, 114] on span "[US_STATE] (42 units available)" at bounding box center [74, 114] width 92 height 8
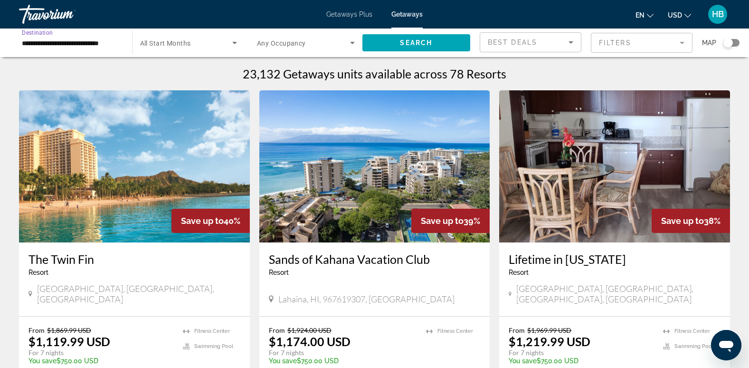
click at [39, 38] on input "**********" at bounding box center [71, 43] width 98 height 11
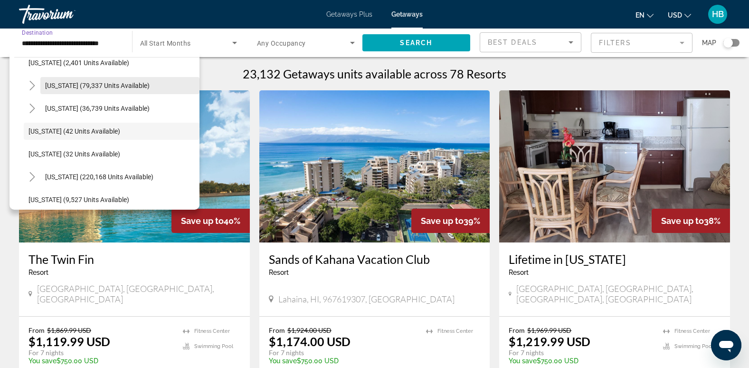
scroll to position [0, 0]
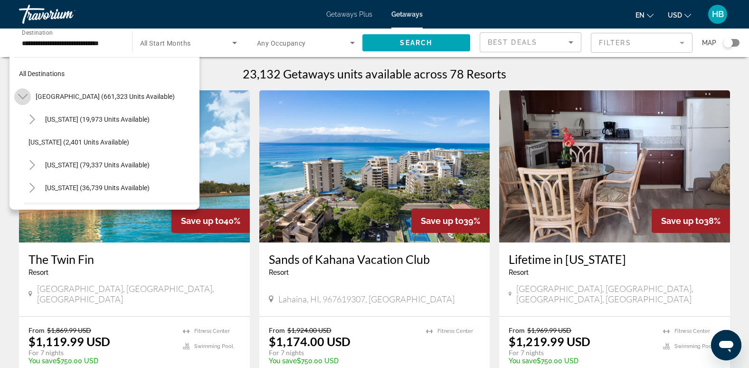
click at [19, 95] on icon "Toggle United States (661,323 units available)" at bounding box center [22, 96] width 9 height 5
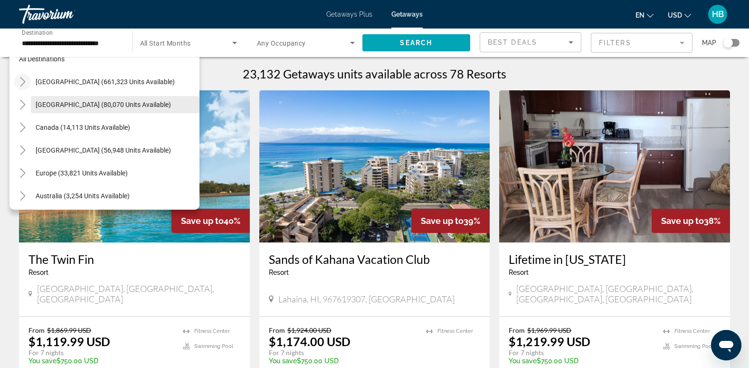
scroll to position [15, 0]
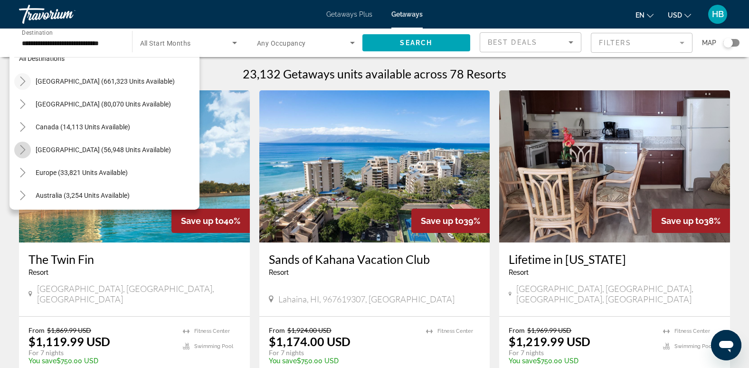
click at [21, 151] on icon "Toggle Caribbean & Atlantic Islands (56,948 units available)" at bounding box center [22, 149] width 9 height 9
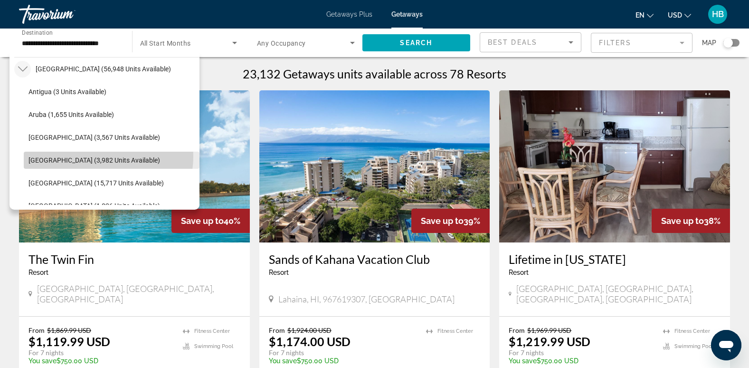
click at [104, 156] on span "[GEOGRAPHIC_DATA] (3,982 units available)" at bounding box center [94, 160] width 132 height 8
type input "**********"
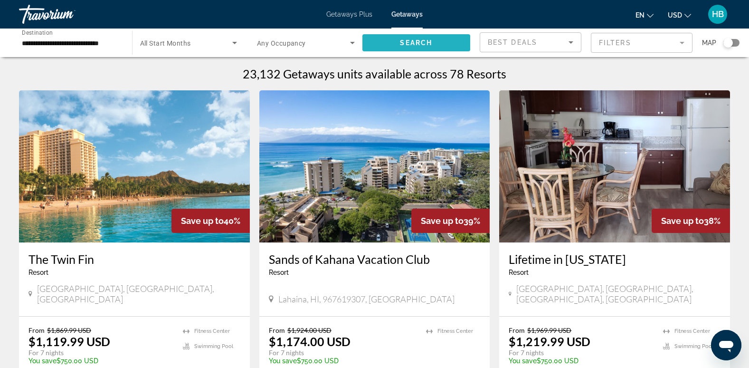
click at [407, 38] on span "Search widget" at bounding box center [416, 42] width 108 height 23
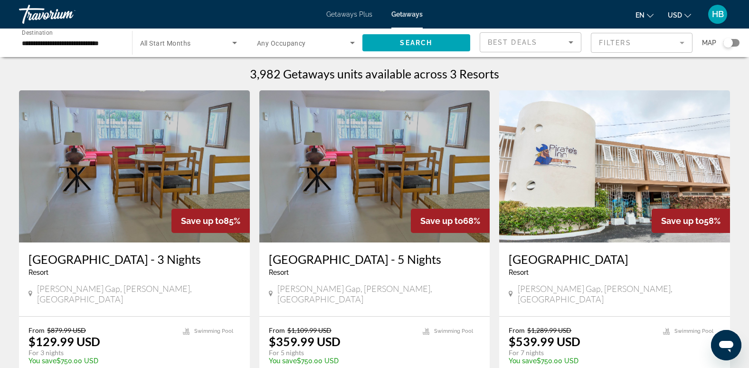
click at [345, 17] on span "Getaways Plus" at bounding box center [349, 14] width 46 height 8
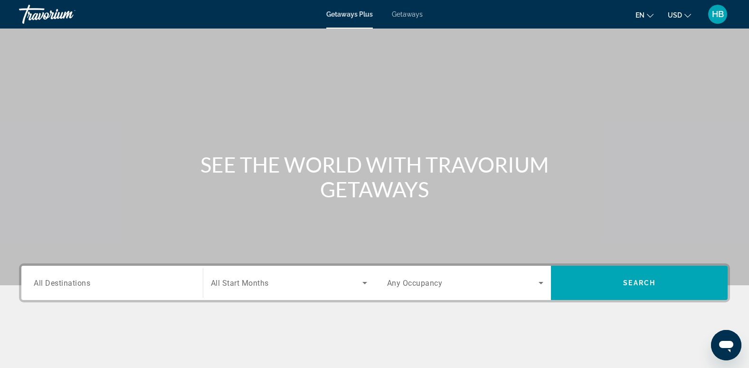
click at [57, 285] on span "All Destinations" at bounding box center [62, 282] width 57 height 9
click at [57, 285] on input "Destination All Destinations" at bounding box center [112, 282] width 157 height 11
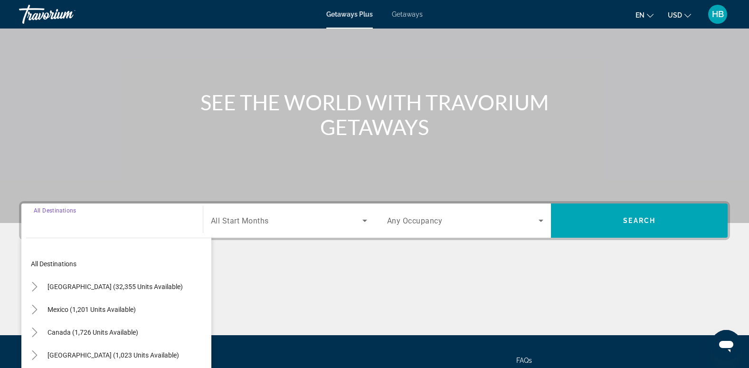
scroll to position [146, 0]
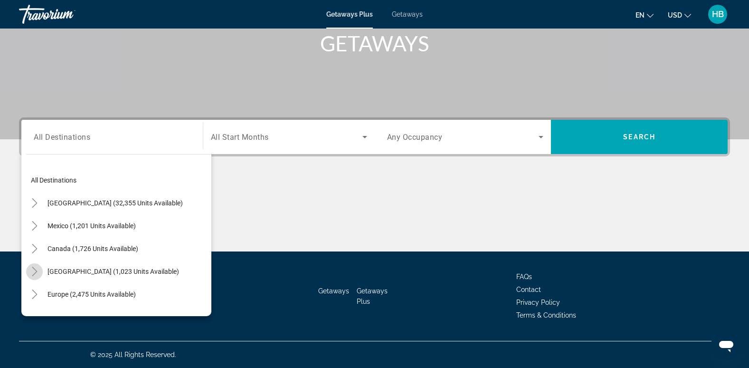
click at [30, 269] on icon "Toggle Caribbean & Atlantic Islands (1,023 units available)" at bounding box center [34, 270] width 9 height 9
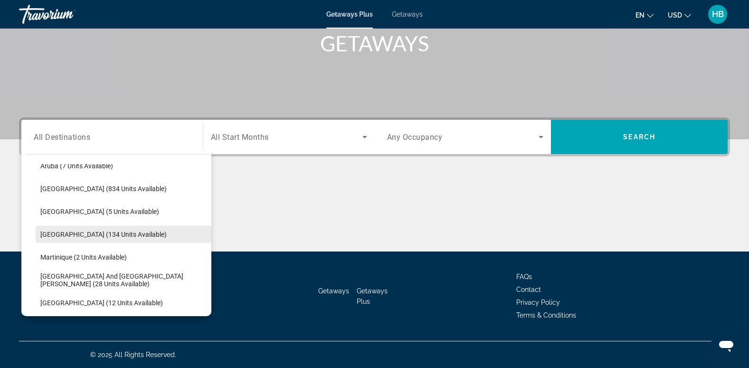
scroll to position [0, 0]
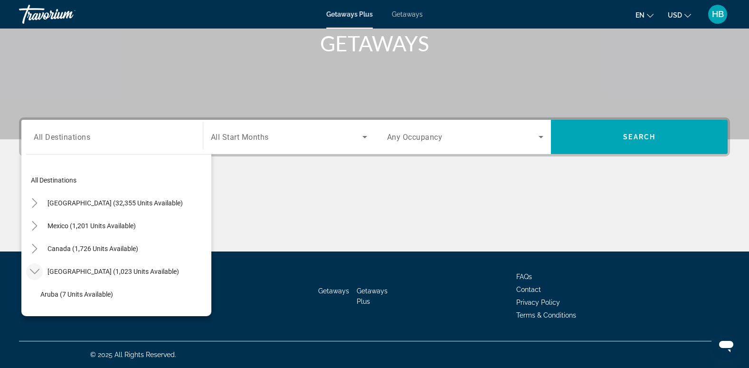
click at [351, 204] on div "Main content" at bounding box center [374, 215] width 711 height 71
